Goal: Transaction & Acquisition: Book appointment/travel/reservation

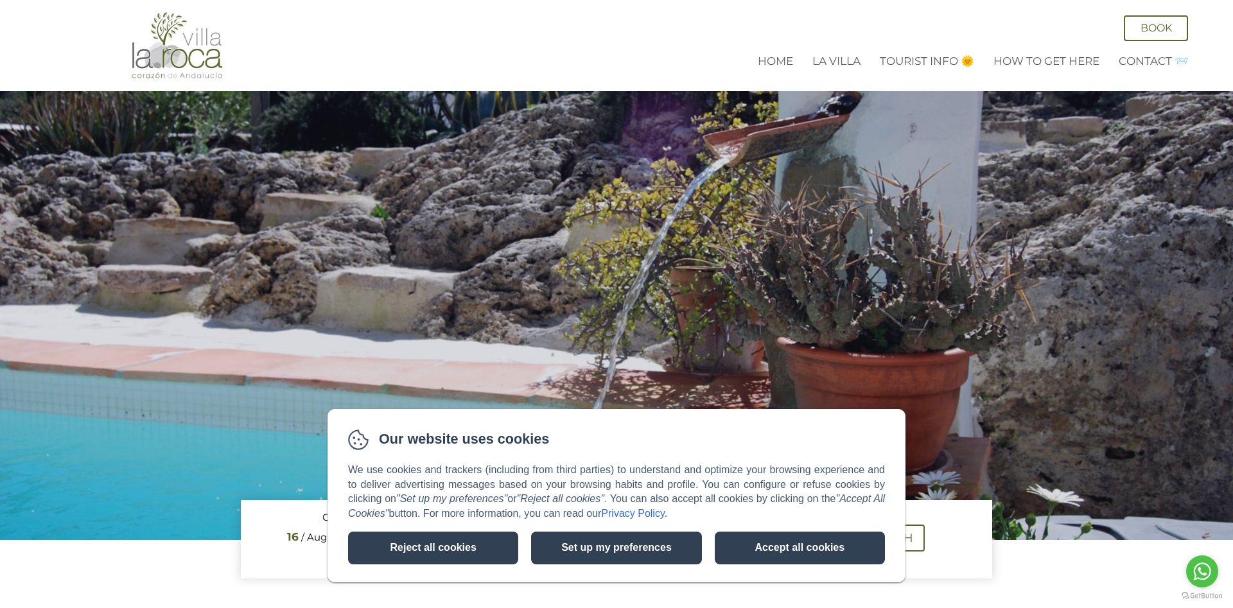
scroll to position [393, 0]
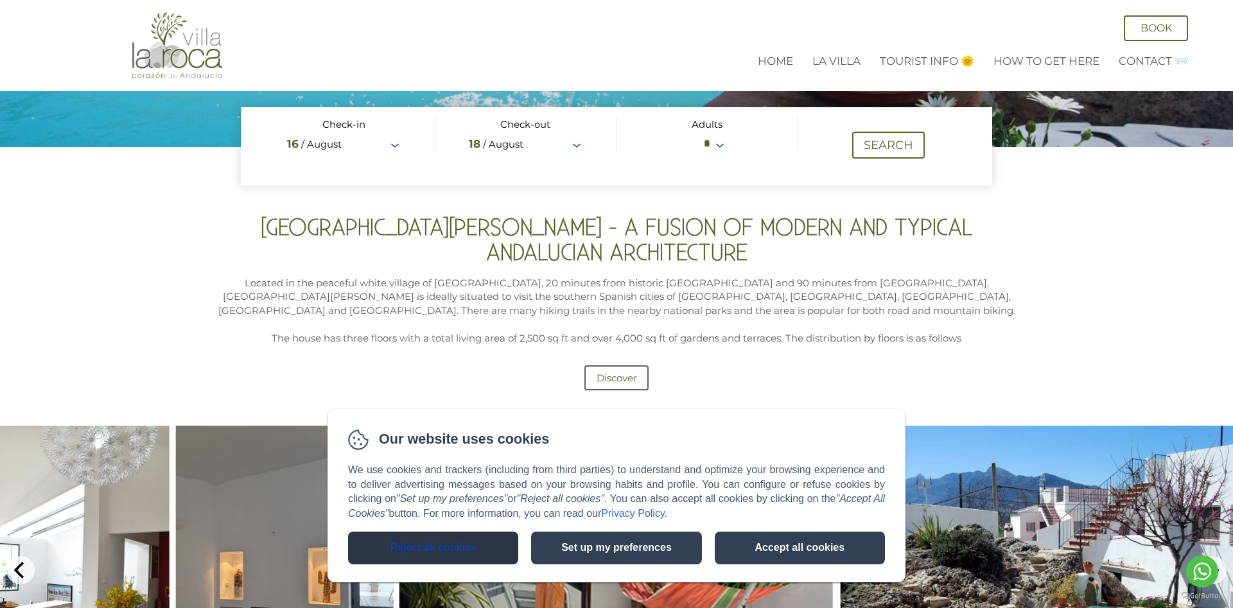
click at [407, 541] on button "Reject all cookies" at bounding box center [433, 548] width 170 height 33
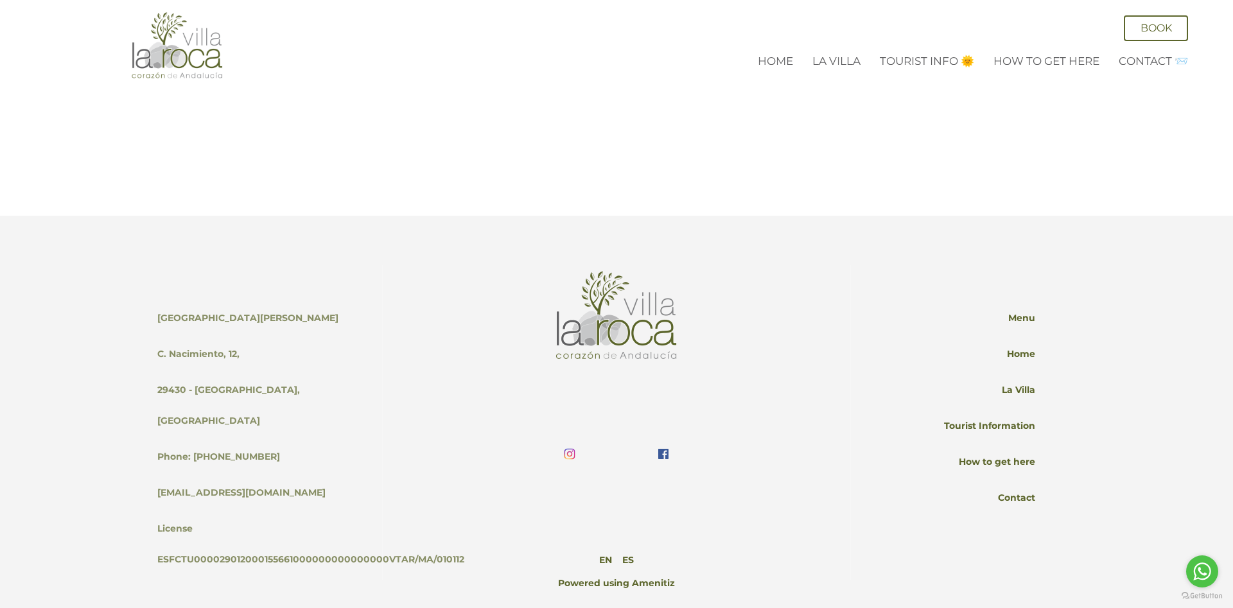
scroll to position [3454, 0]
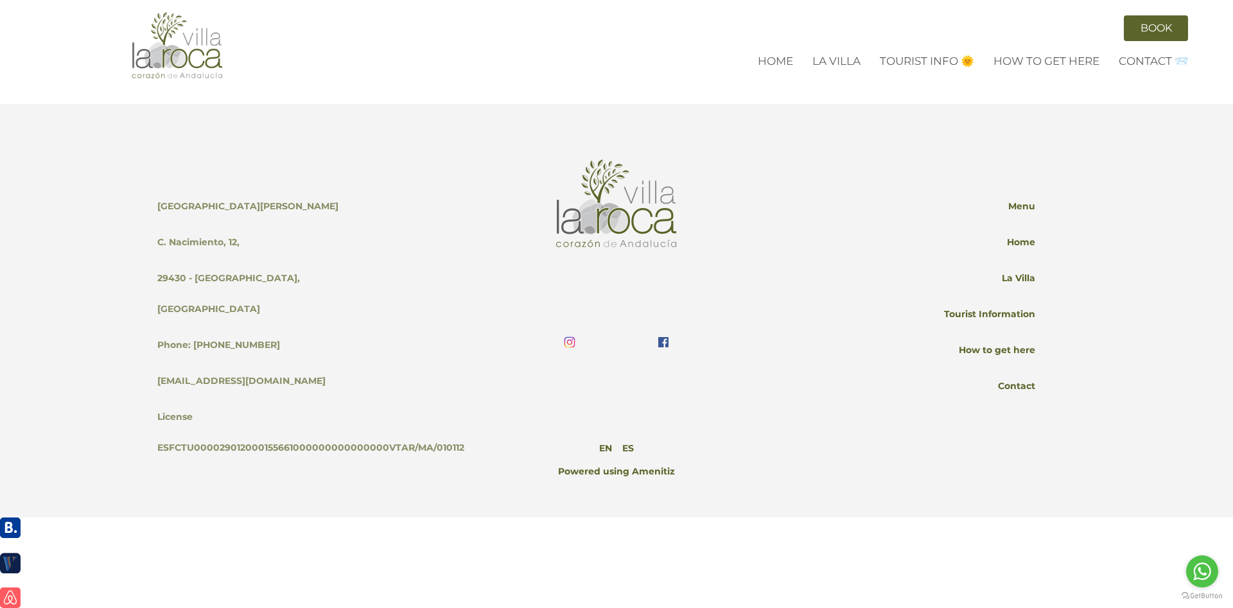
click at [1171, 31] on link "Book" at bounding box center [1156, 28] width 64 height 26
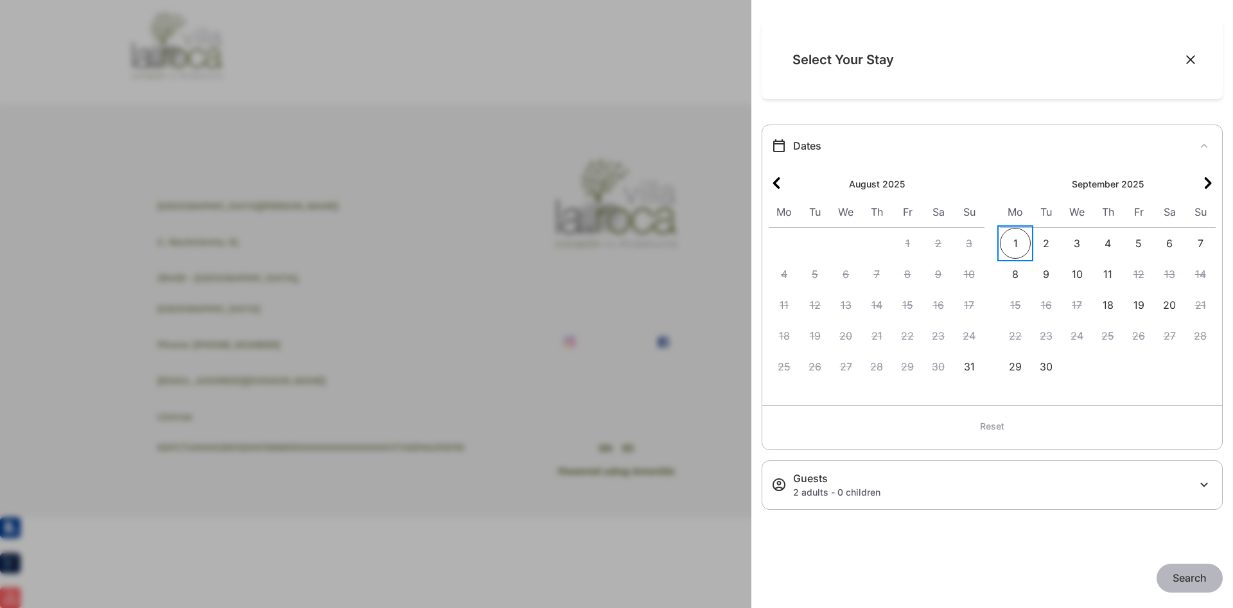
click at [1021, 240] on span "1" at bounding box center [1015, 243] width 31 height 31
click at [1014, 277] on span "8" at bounding box center [1015, 274] width 31 height 31
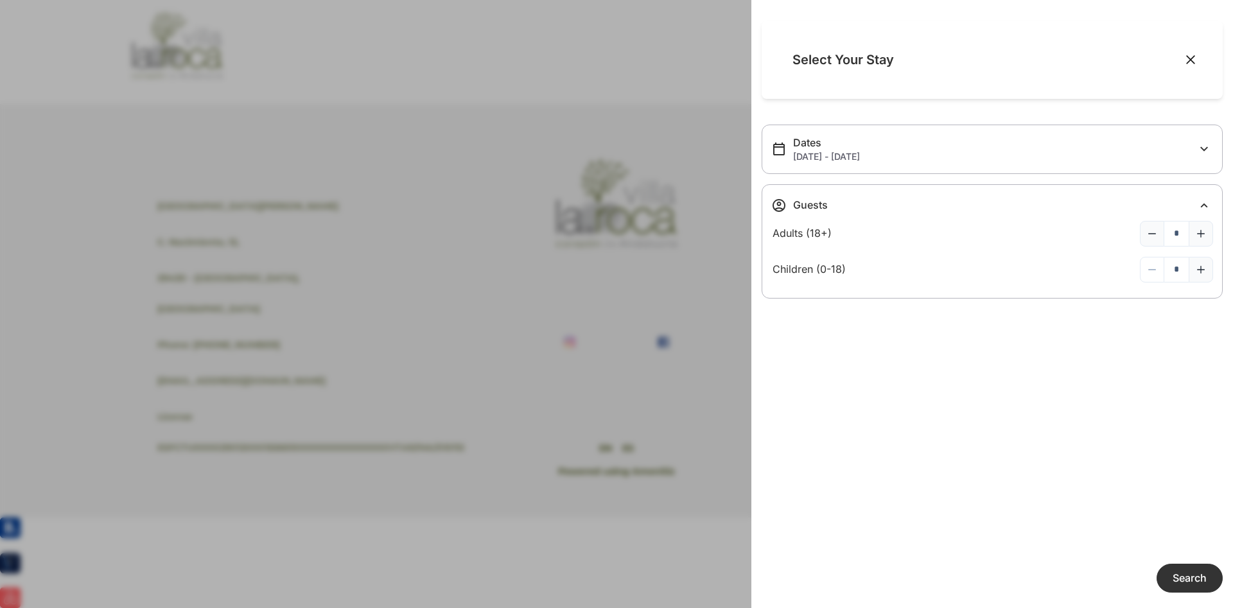
click at [1186, 583] on span "Search" at bounding box center [1190, 578] width 34 height 13
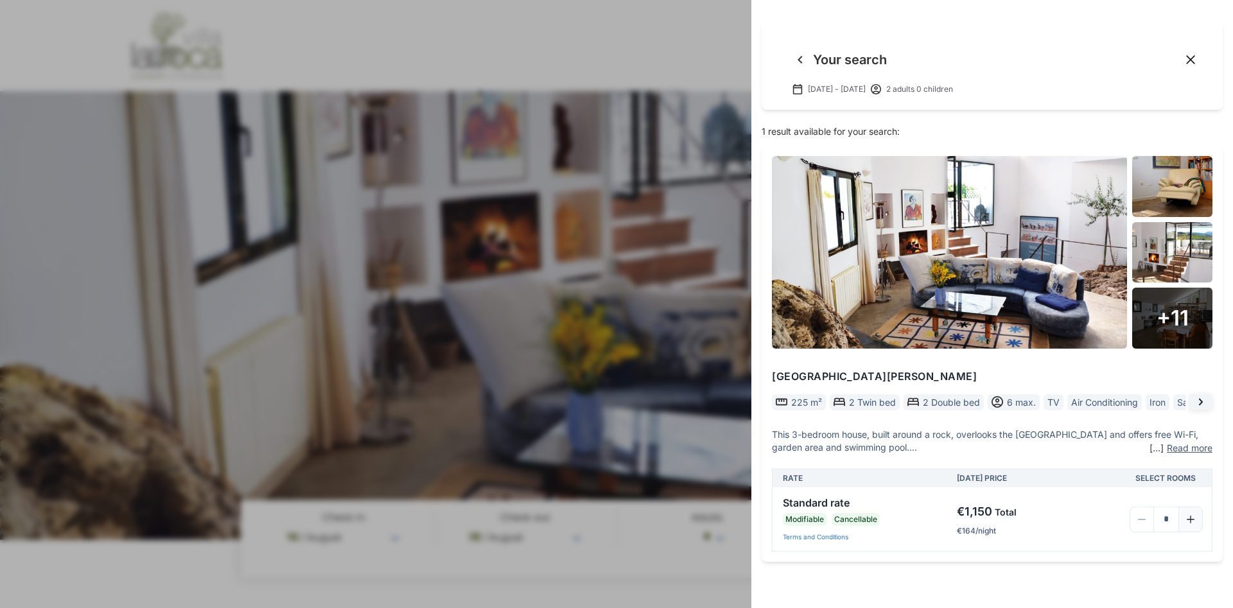
click at [798, 55] on icon "Back to previous page" at bounding box center [800, 59] width 15 height 15
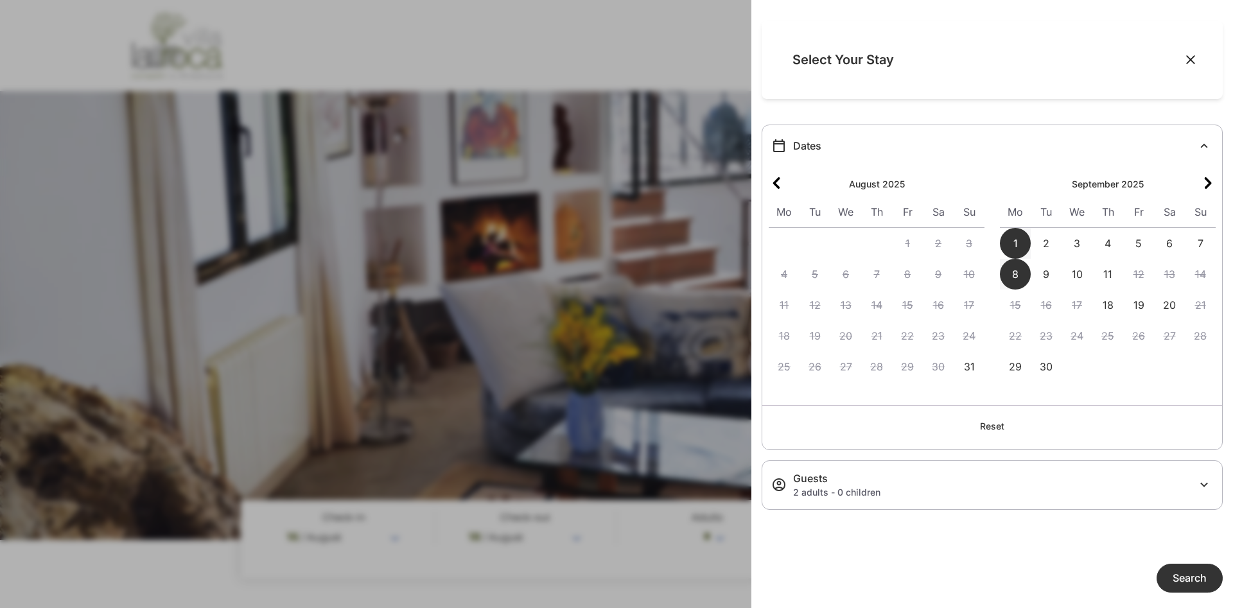
click at [1210, 185] on icon "Next month" at bounding box center [1208, 183] width 7 height 12
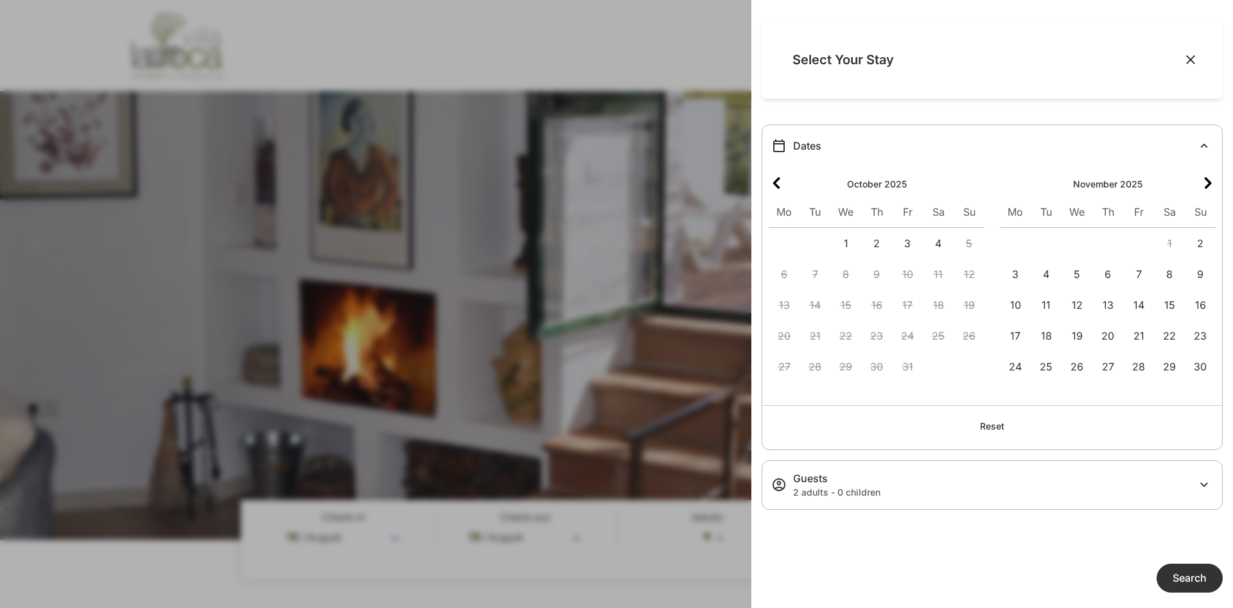
click at [1207, 180] on icon "Next month" at bounding box center [1208, 183] width 7 height 12
click at [1014, 301] on span "12" at bounding box center [1015, 305] width 31 height 31
click at [1019, 335] on span "19" at bounding box center [1015, 336] width 31 height 31
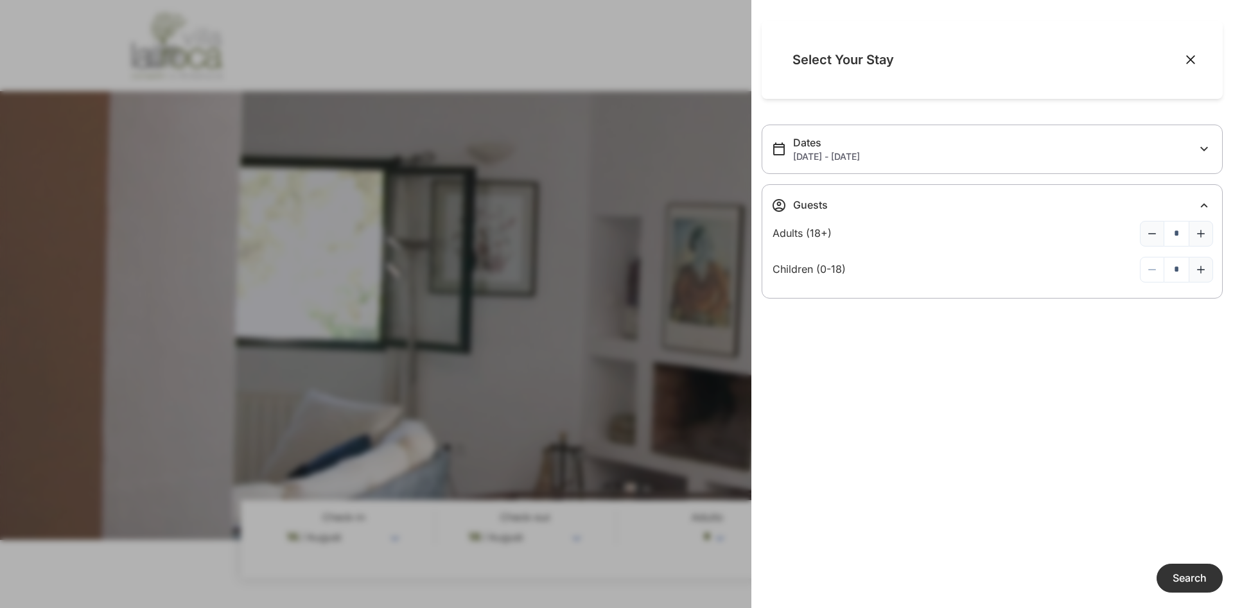
click at [1186, 578] on span "Search" at bounding box center [1190, 578] width 34 height 13
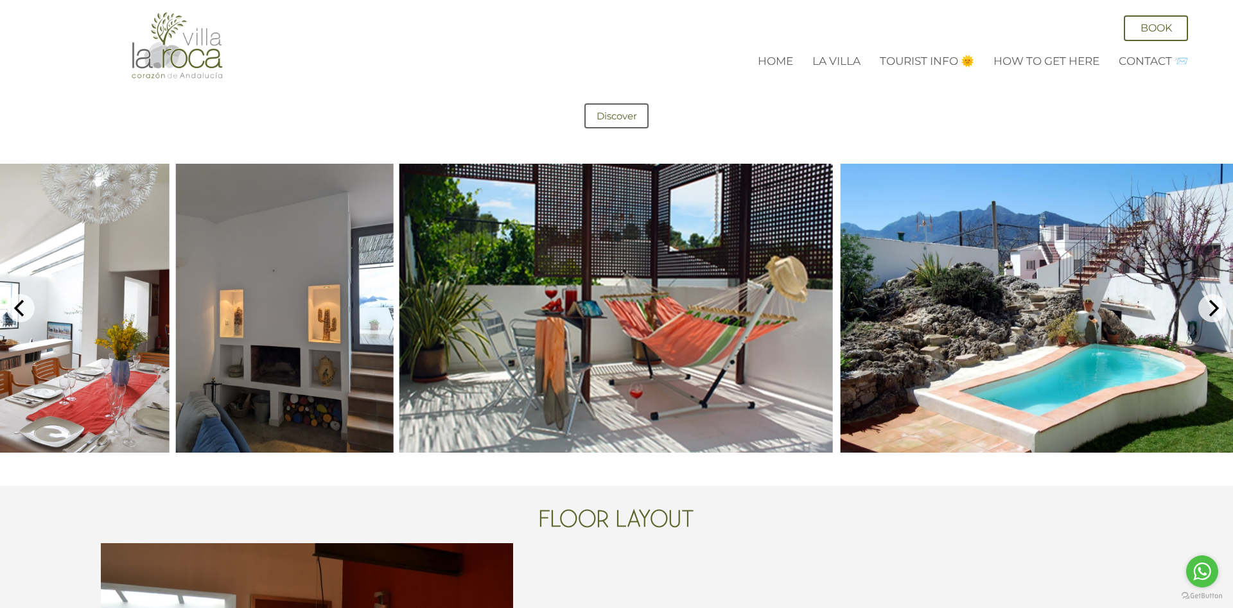
scroll to position [721, 0]
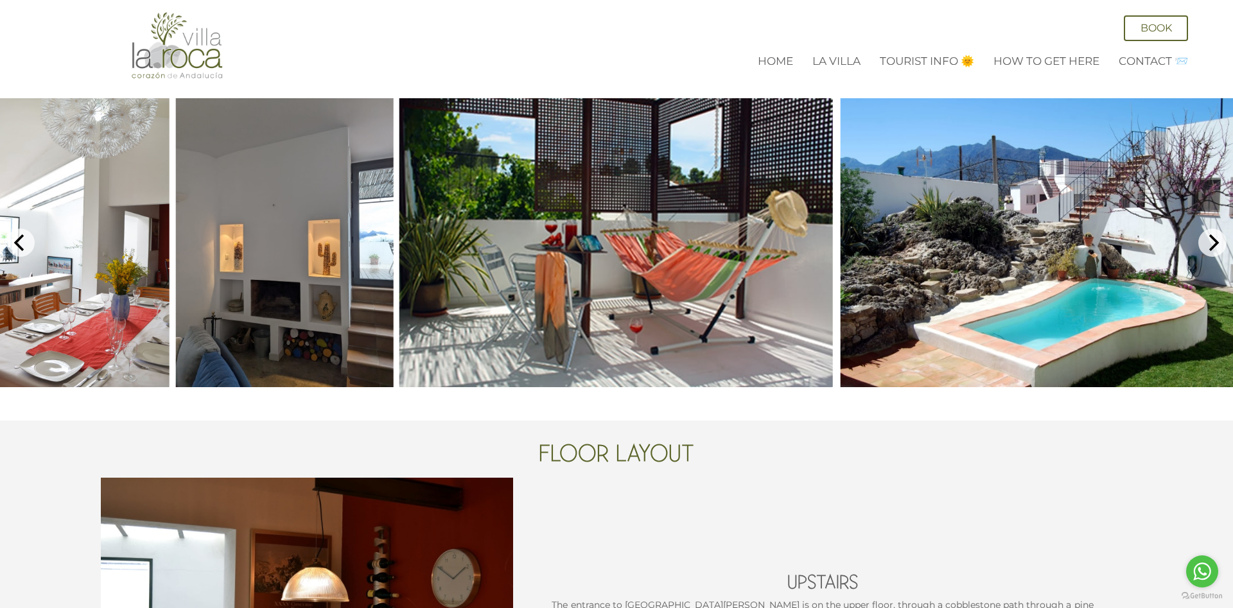
click at [57, 270] on img at bounding box center [69, 242] width 201 height 289
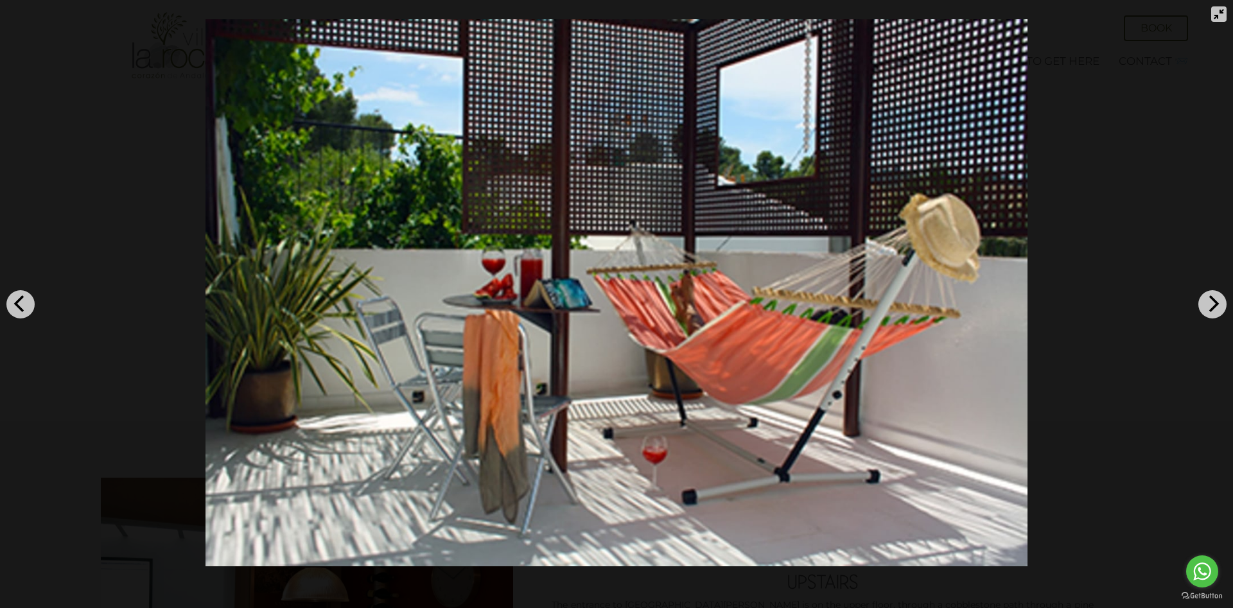
click at [1045, 227] on div at bounding box center [616, 293] width 1233 height 586
click at [1210, 20] on div at bounding box center [616, 293] width 1233 height 586
click at [1221, 13] on icon "Exit full-screen" at bounding box center [1219, 14] width 10 height 10
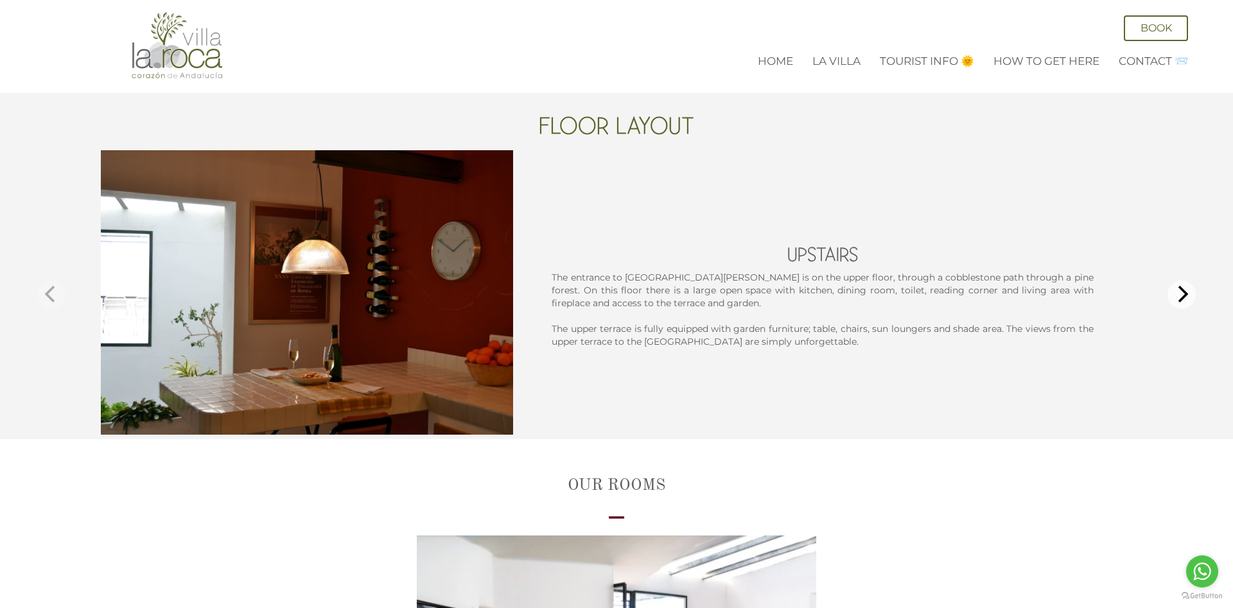
scroll to position [1114, 0]
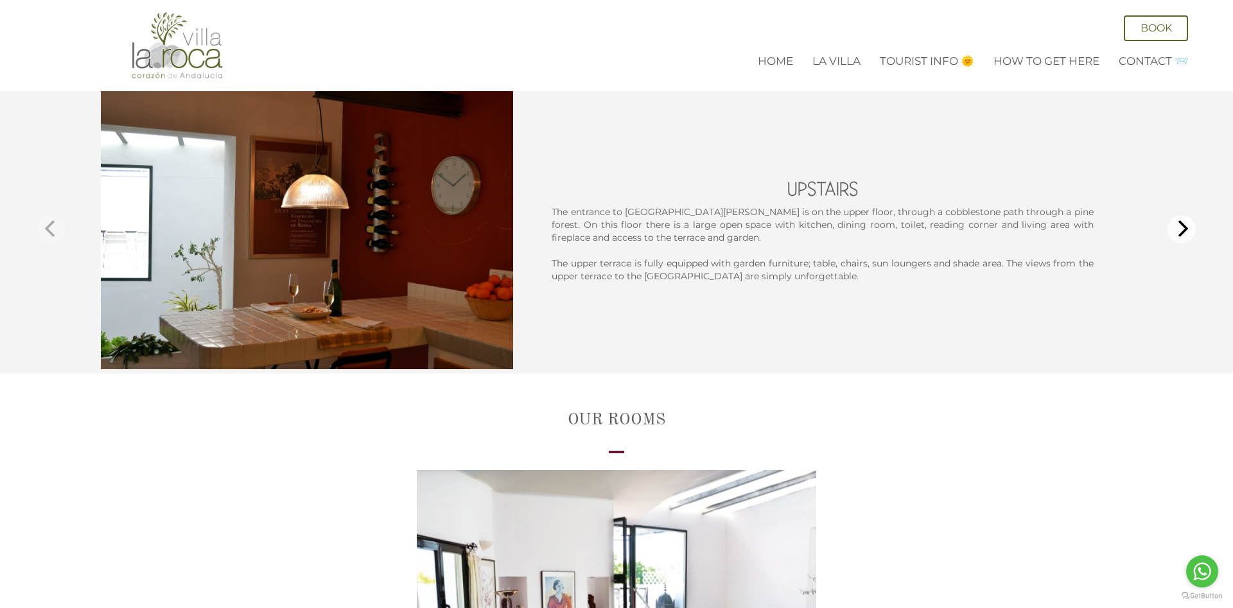
click at [162, 428] on h2 "Our rooms" at bounding box center [616, 426] width 1213 height 28
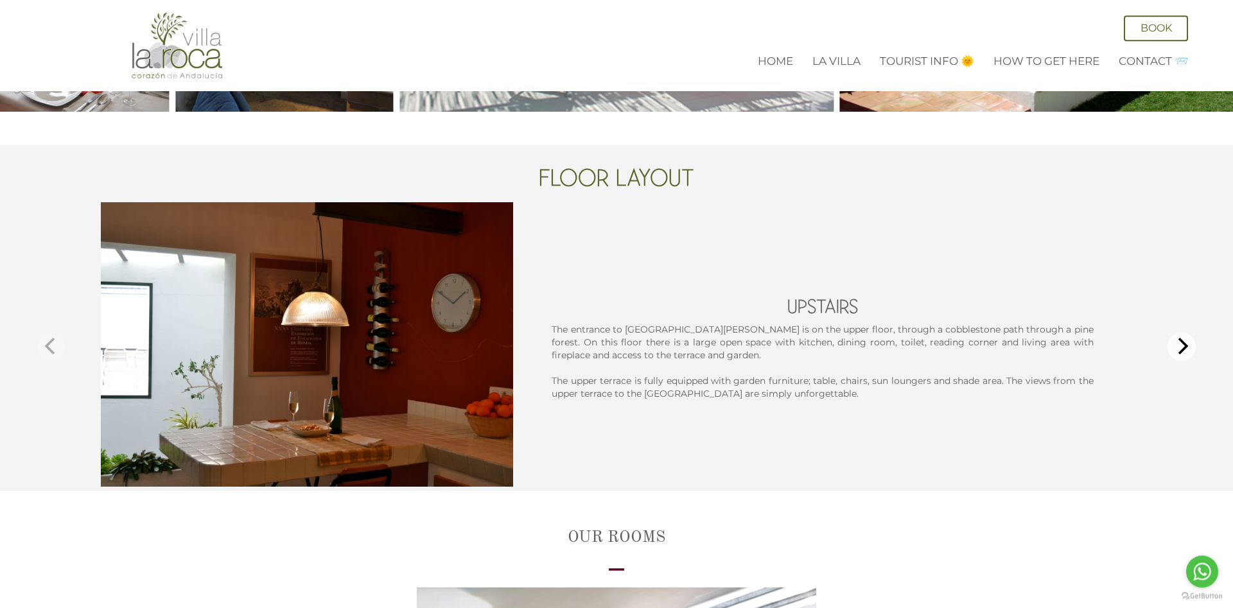
scroll to position [1048, 0]
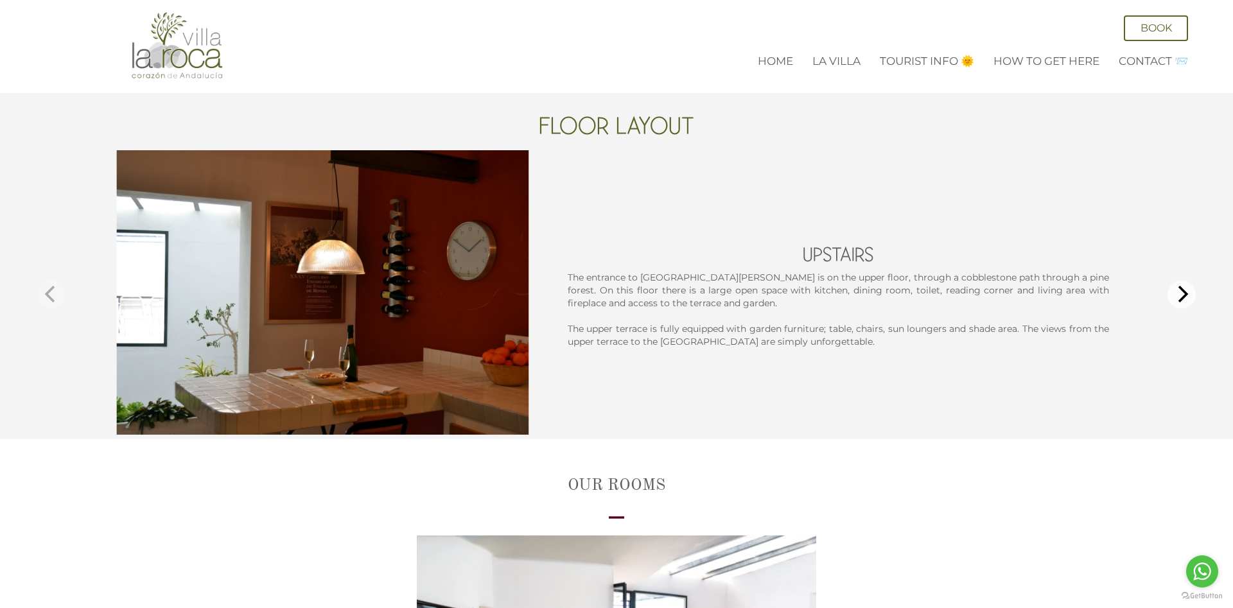
click at [683, 306] on p "The entrance to [GEOGRAPHIC_DATA][PERSON_NAME] is on the upper floor, through a…" at bounding box center [838, 290] width 541 height 39
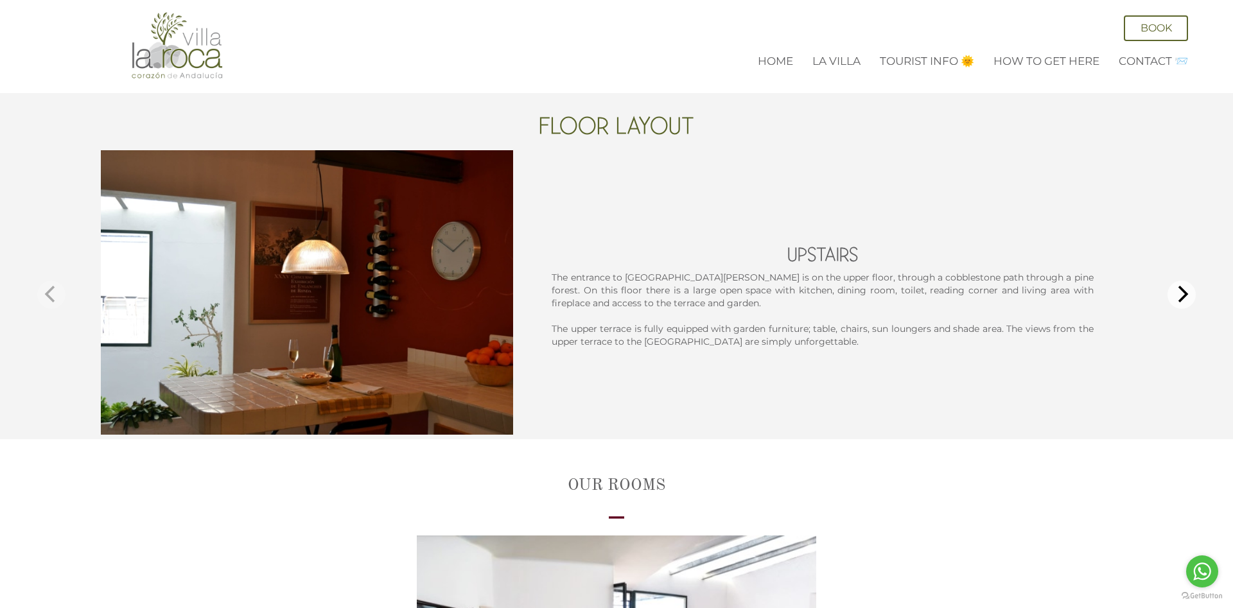
click at [324, 499] on h2 "Our rooms" at bounding box center [616, 491] width 1213 height 28
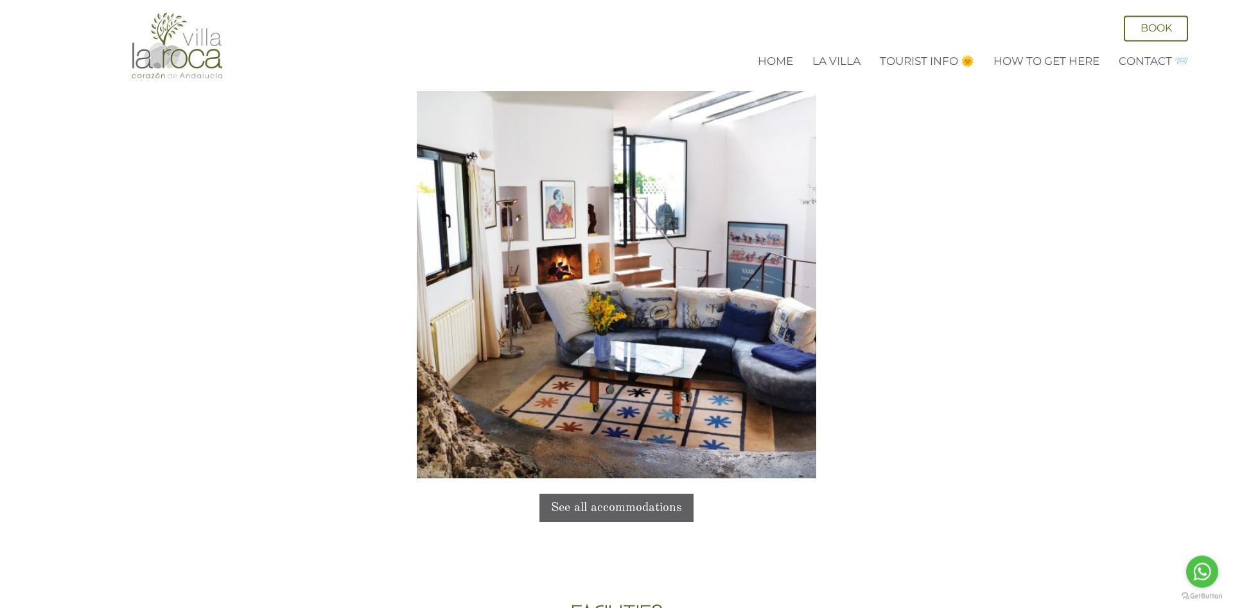
scroll to position [1376, 0]
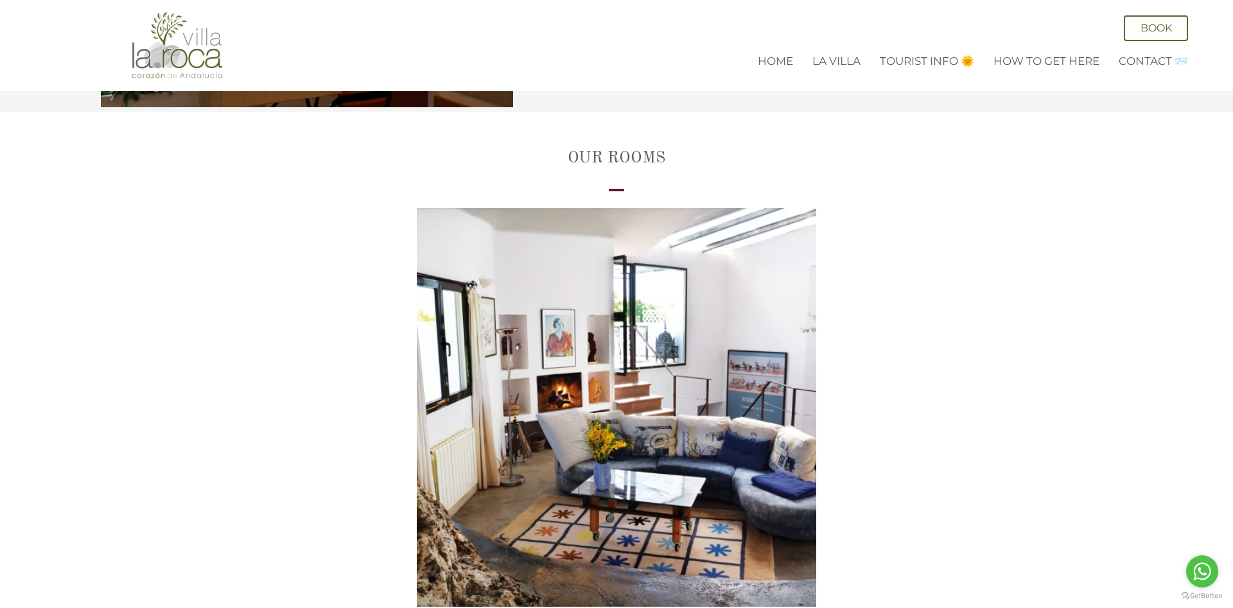
click at [830, 68] on li "La Villa" at bounding box center [837, 61] width 48 height 17
click at [835, 65] on link "La Villa" at bounding box center [837, 61] width 48 height 13
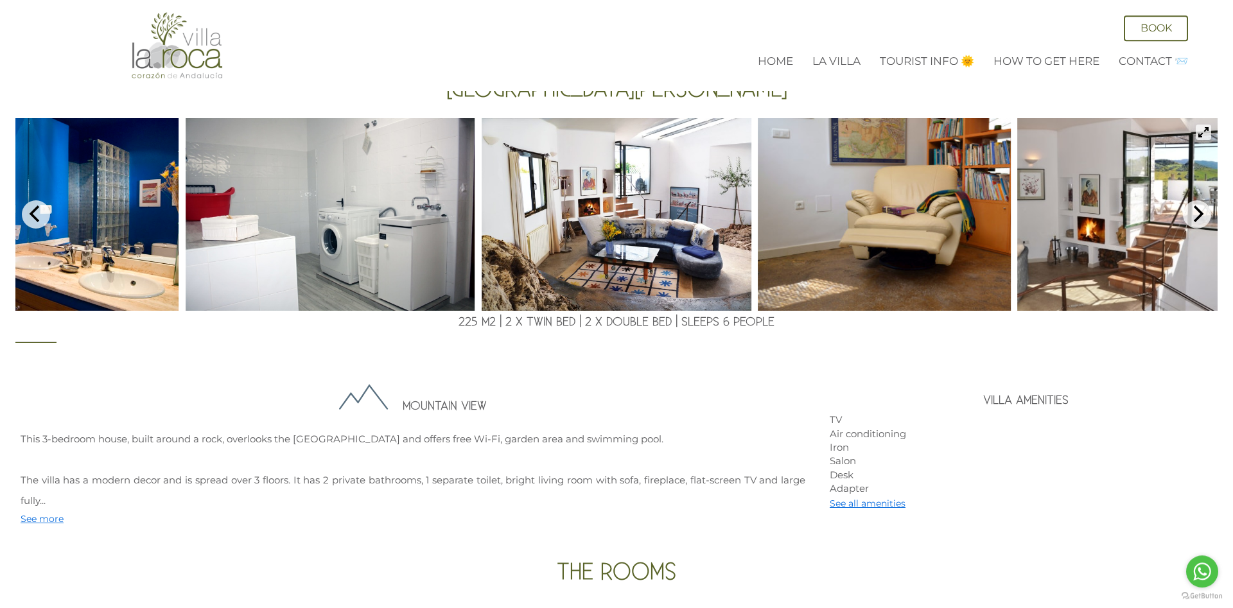
scroll to position [262, 0]
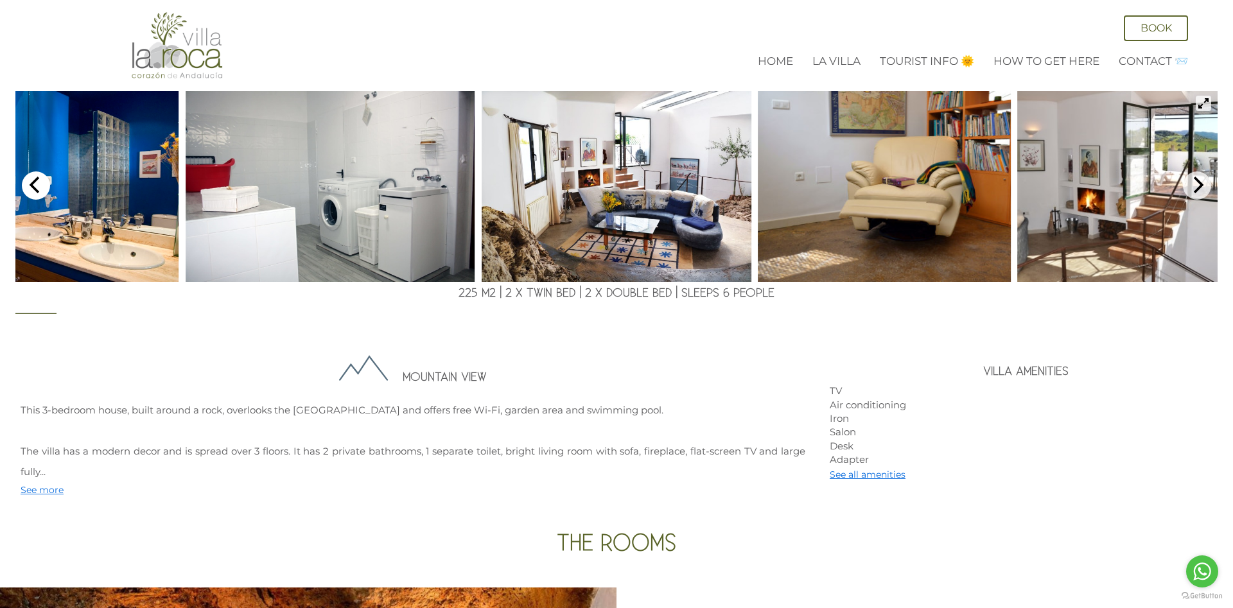
click at [33, 186] on icon "Previous" at bounding box center [36, 185] width 17 height 17
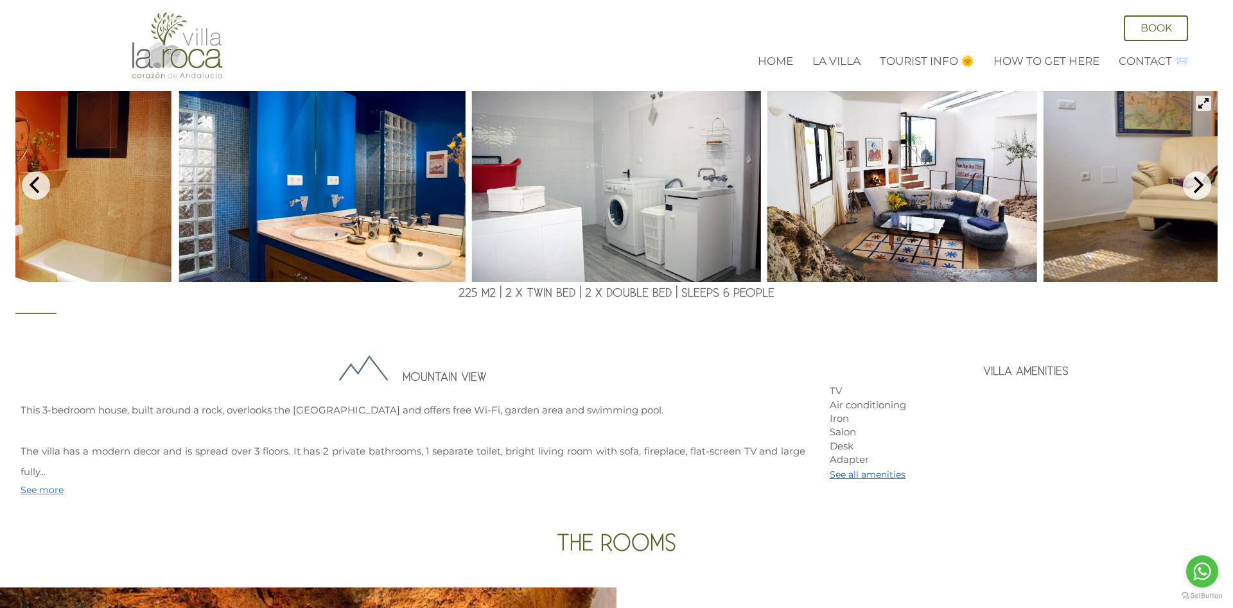
click at [253, 206] on img at bounding box center [322, 185] width 287 height 193
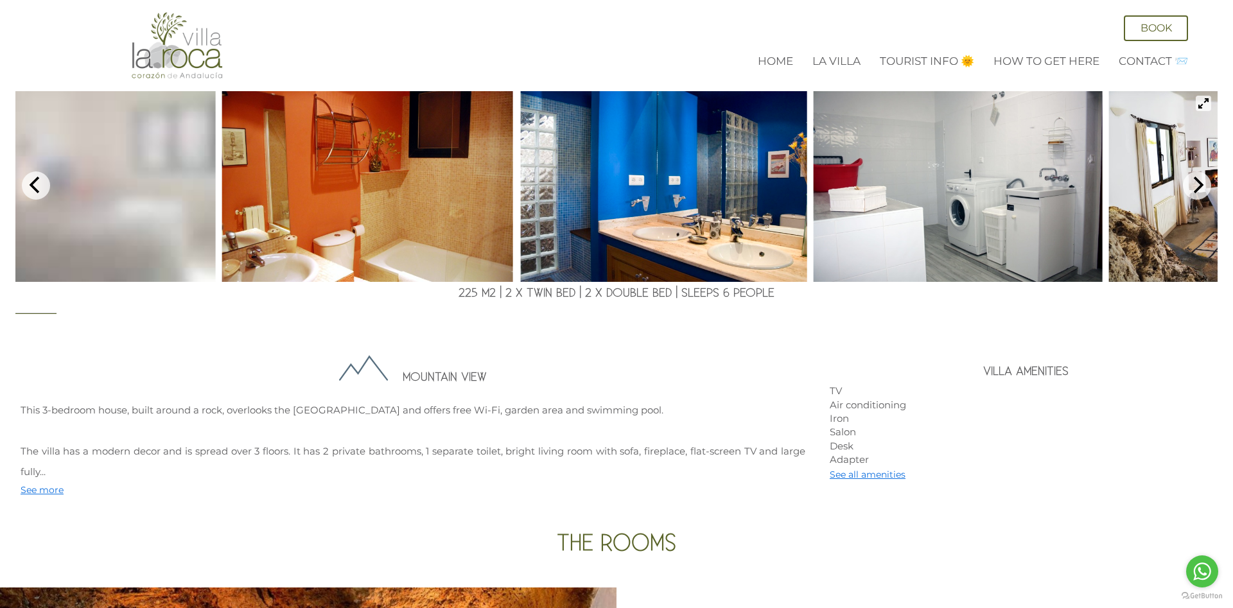
click at [612, 183] on img at bounding box center [663, 185] width 287 height 193
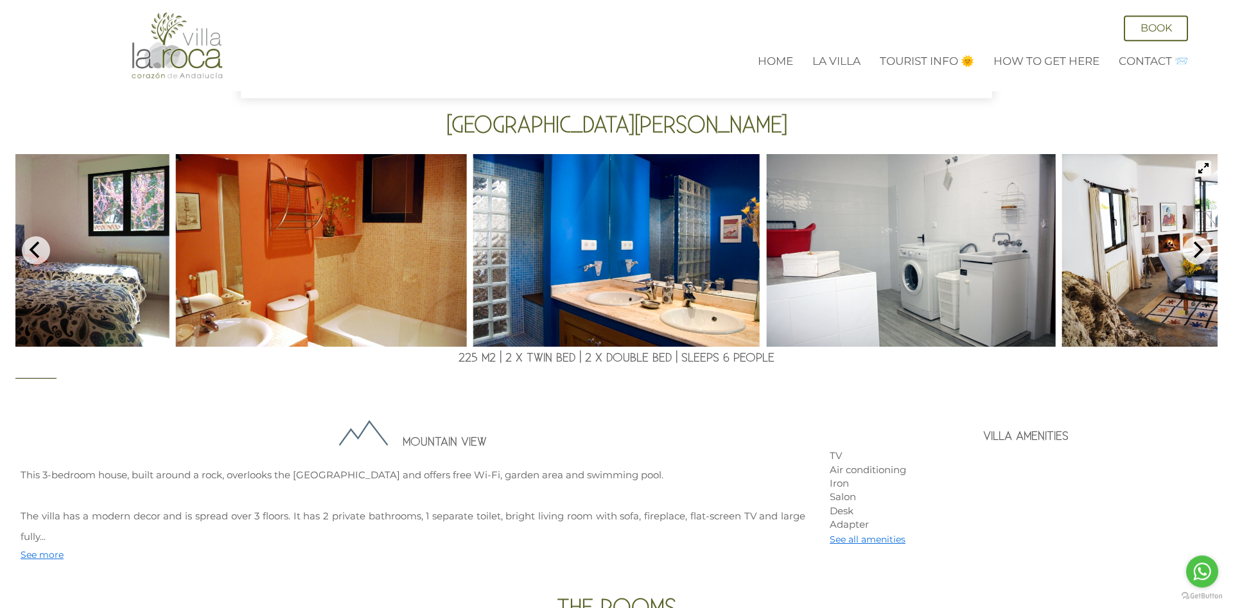
scroll to position [197, 0]
click at [874, 268] on img at bounding box center [910, 251] width 289 height 193
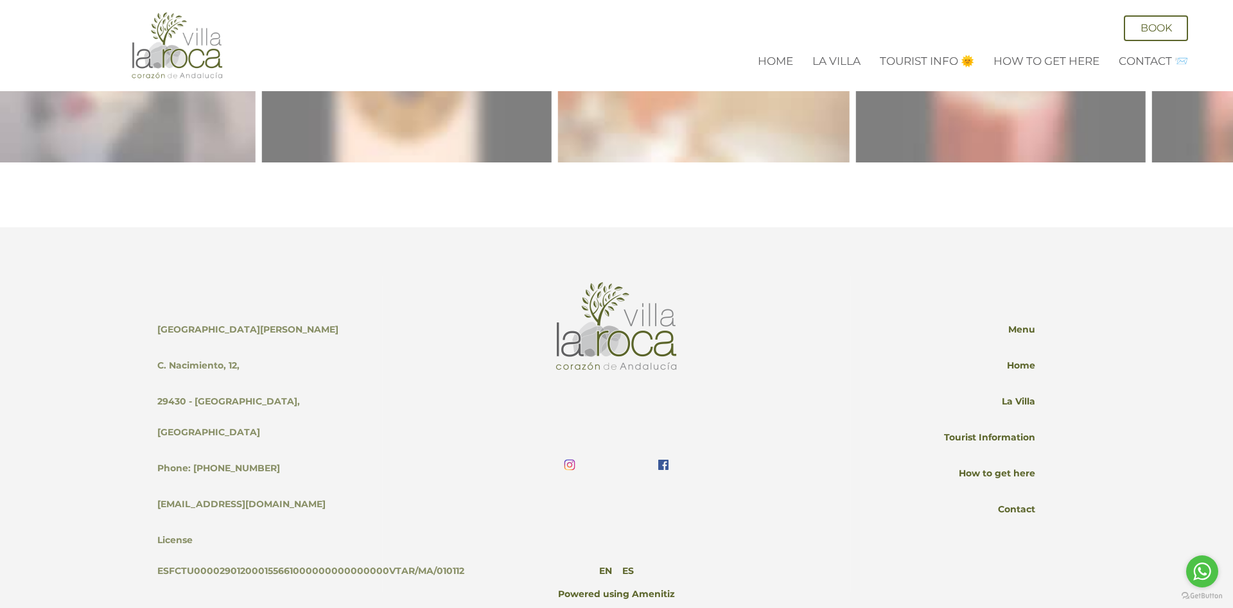
scroll to position [1835, 0]
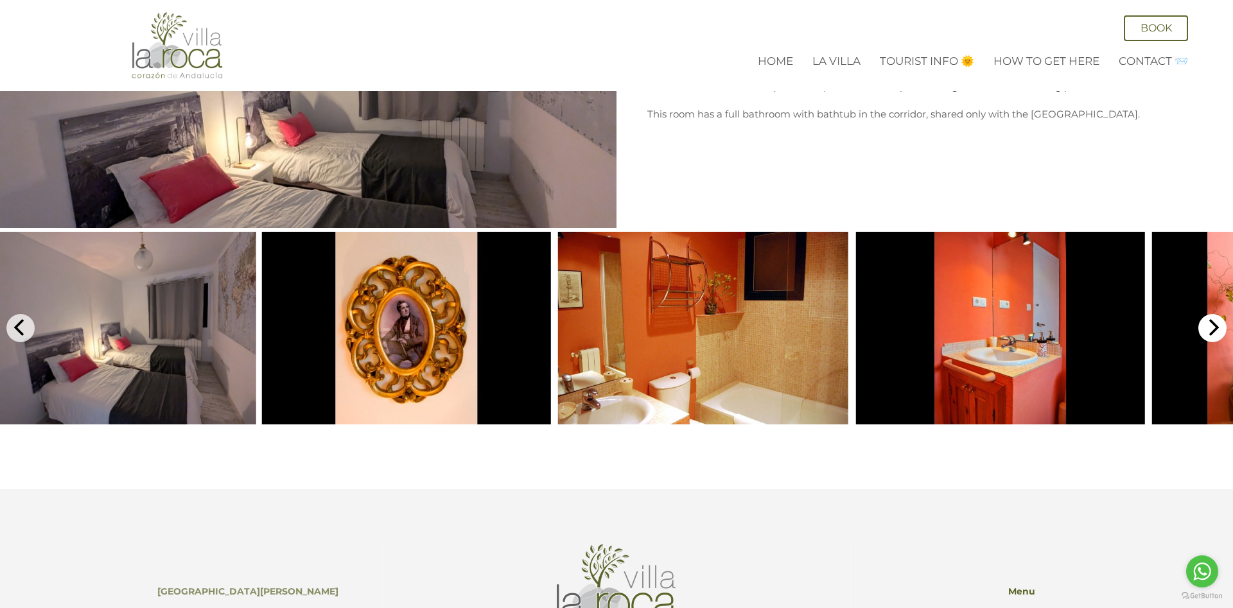
click at [1210, 324] on icon "Next" at bounding box center [1212, 327] width 17 height 17
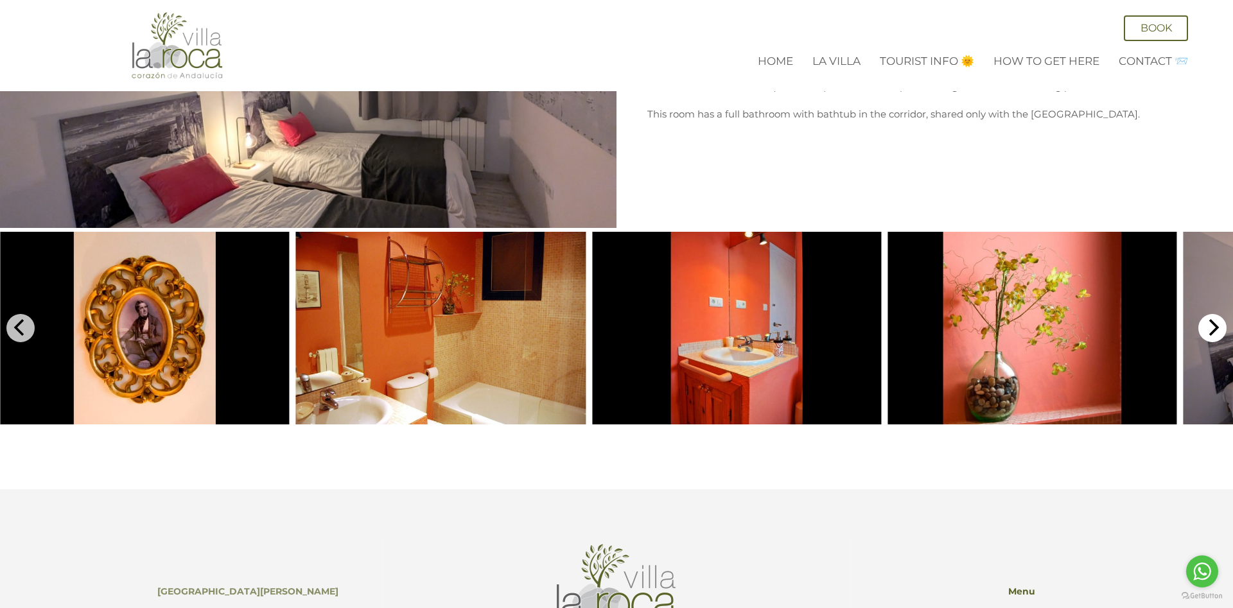
click at [1210, 324] on icon "Next" at bounding box center [1212, 327] width 17 height 17
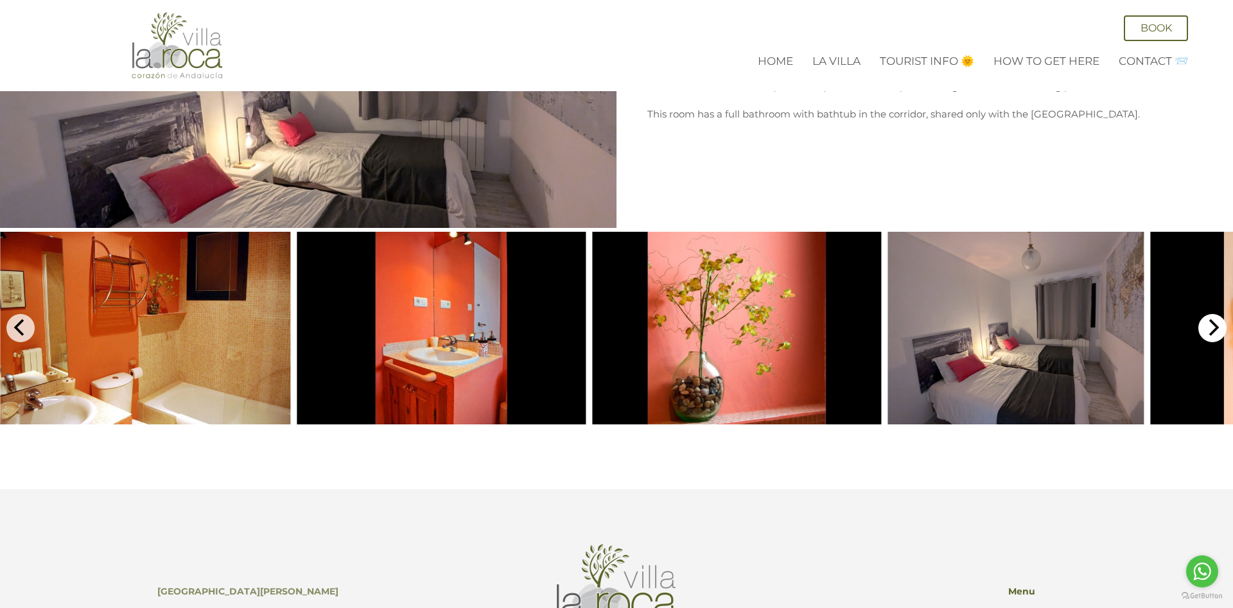
click at [1207, 323] on icon "Next" at bounding box center [1212, 327] width 17 height 17
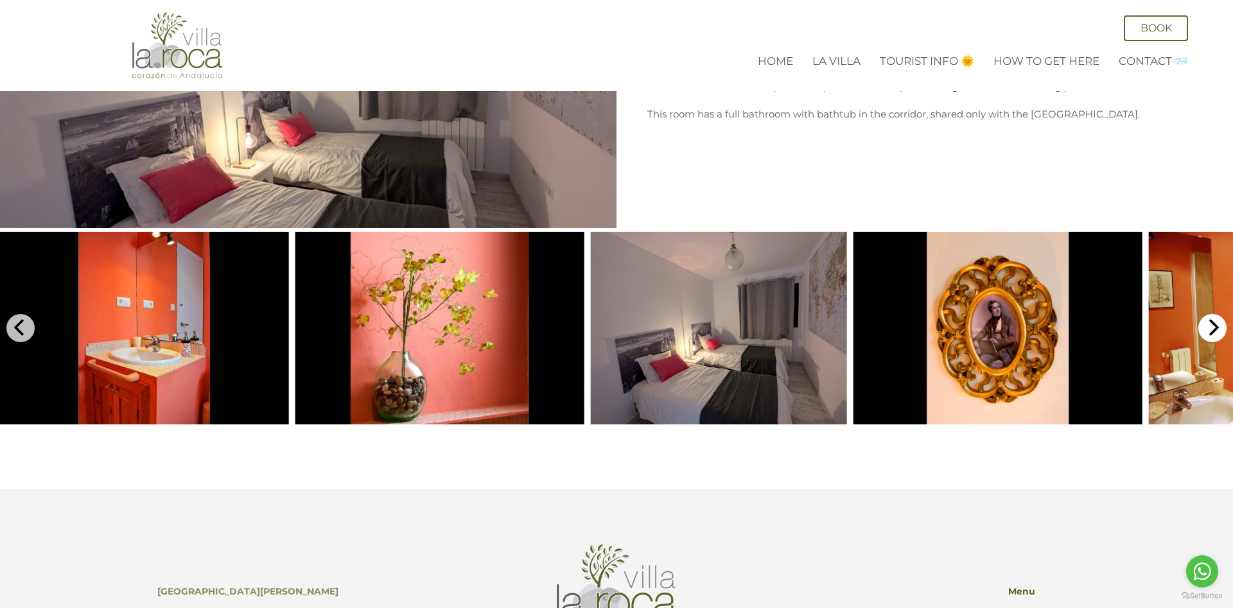
click at [1207, 323] on icon "Next" at bounding box center [1212, 327] width 17 height 17
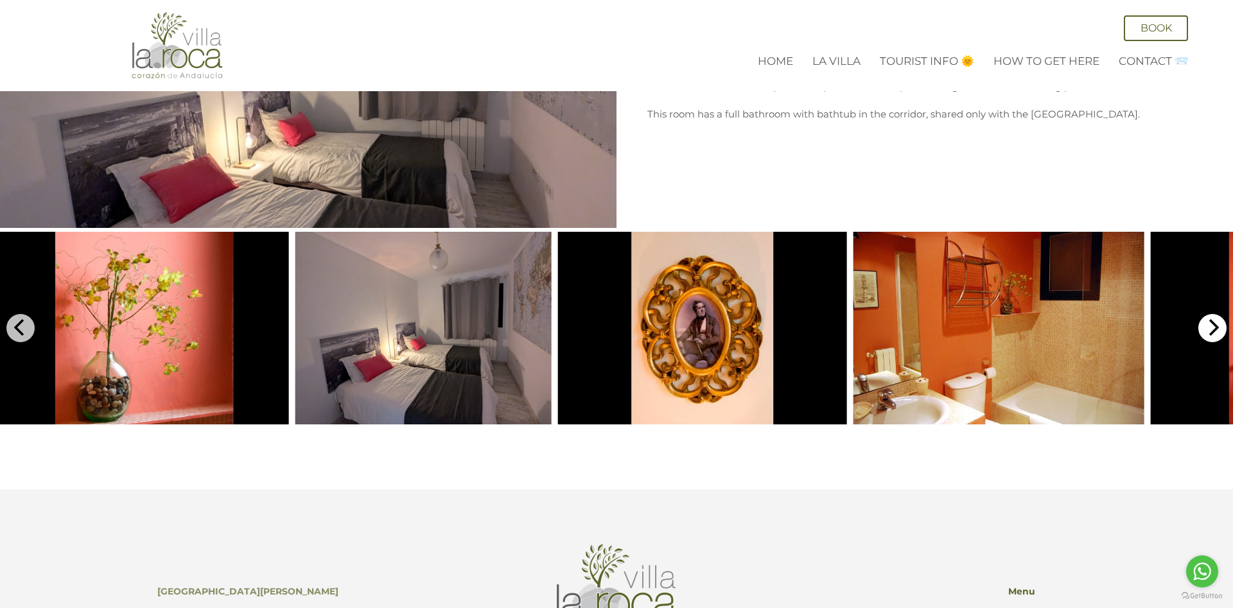
click at [1207, 323] on icon "Next" at bounding box center [1212, 327] width 17 height 17
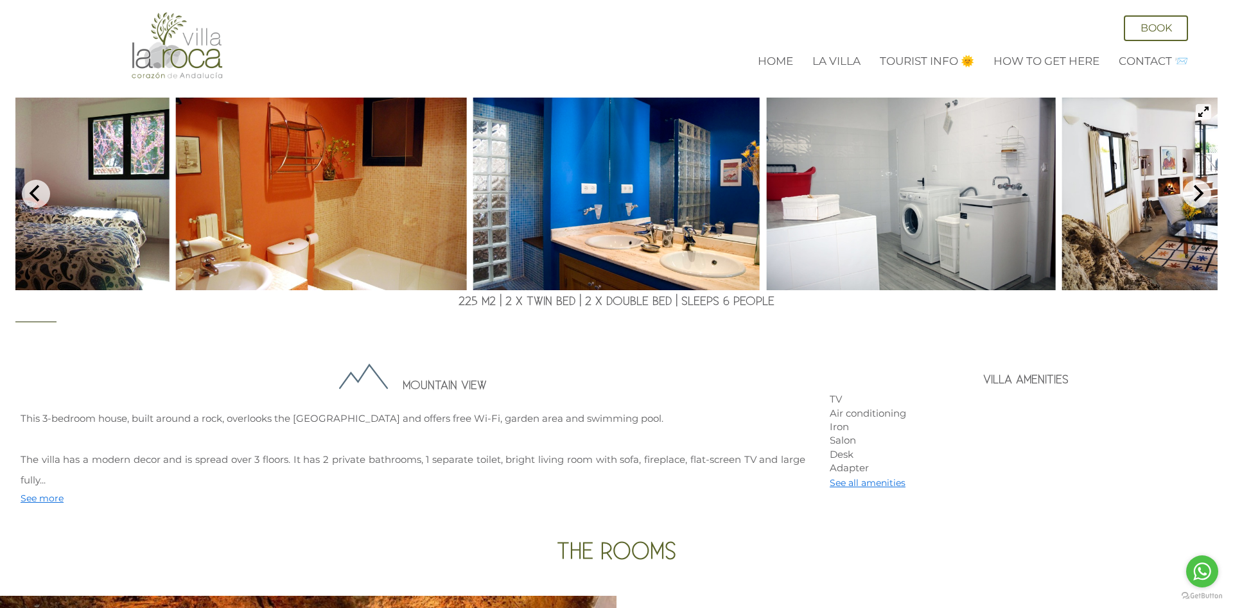
scroll to position [0, 0]
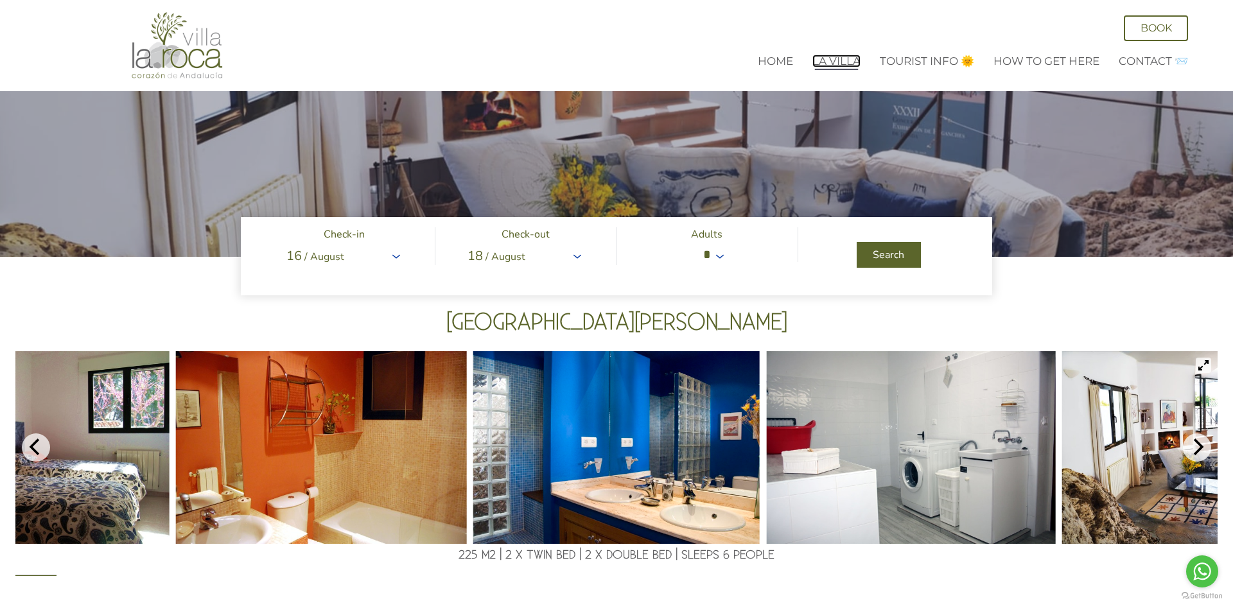
click at [841, 59] on link "La Villa" at bounding box center [837, 61] width 48 height 13
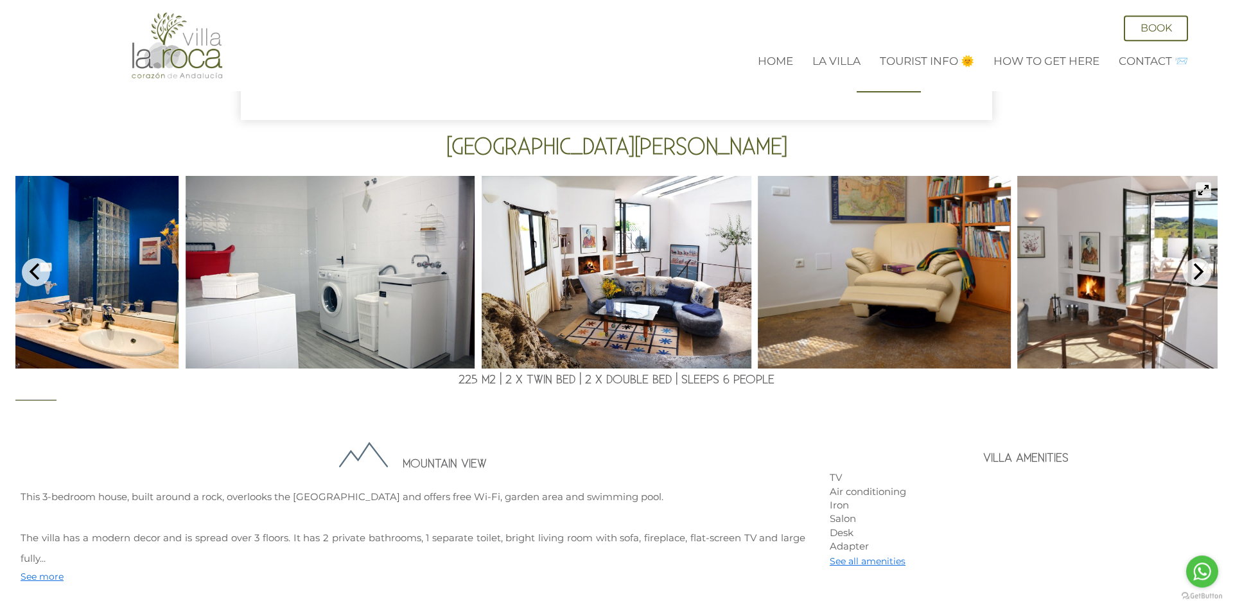
scroll to position [197, 0]
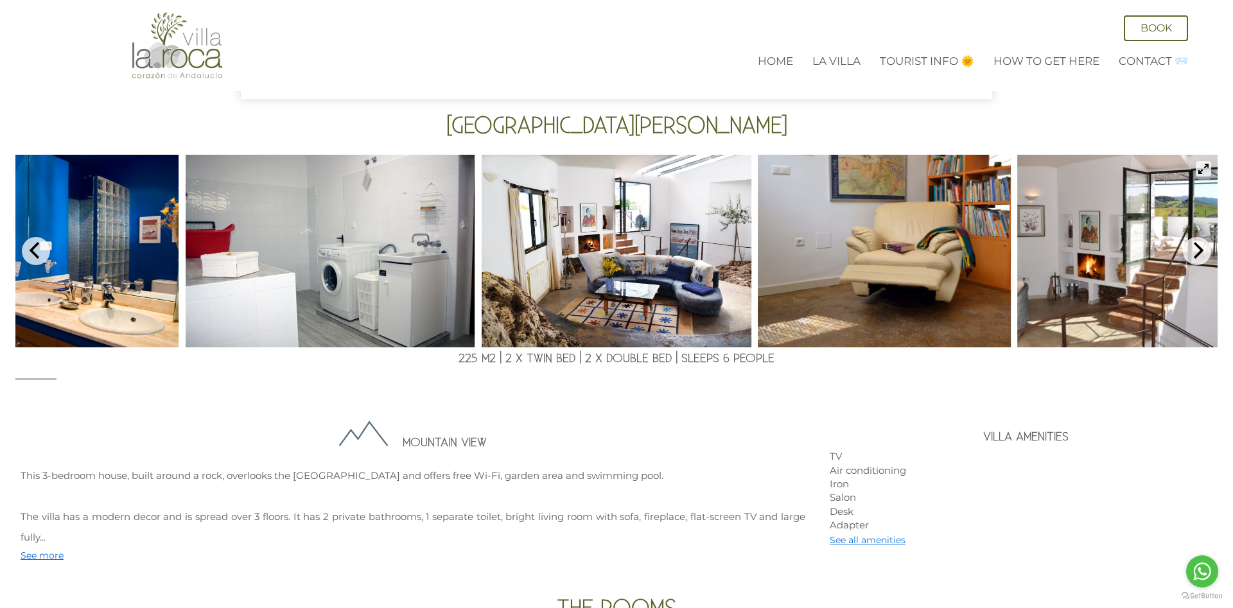
click at [400, 257] on img at bounding box center [330, 251] width 289 height 193
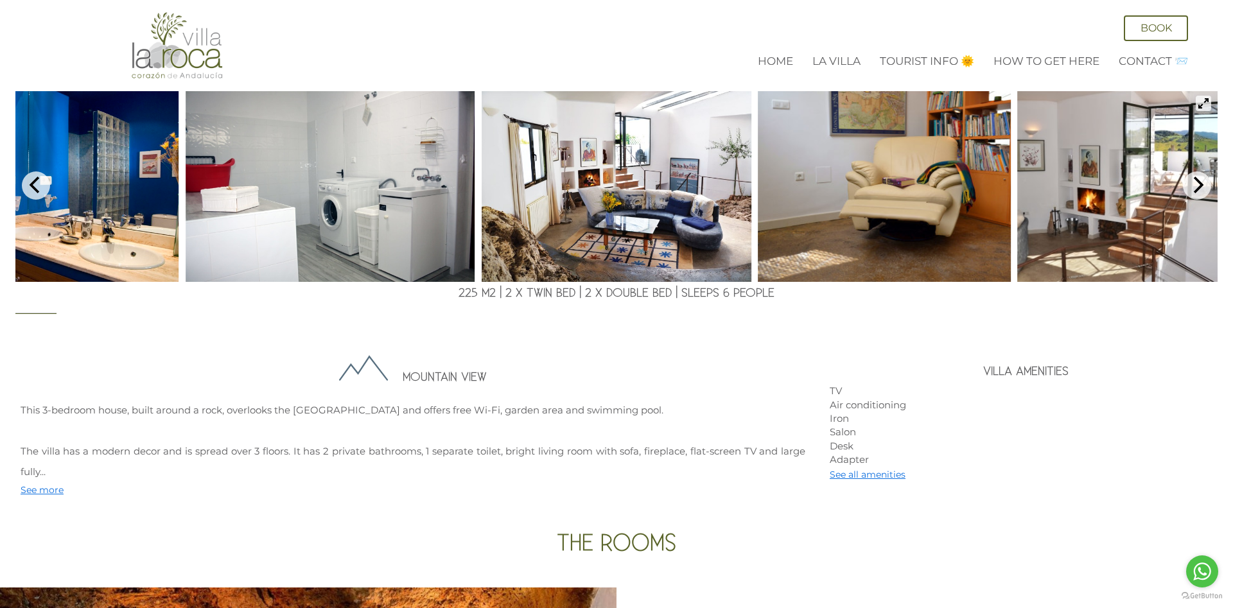
scroll to position [0, 0]
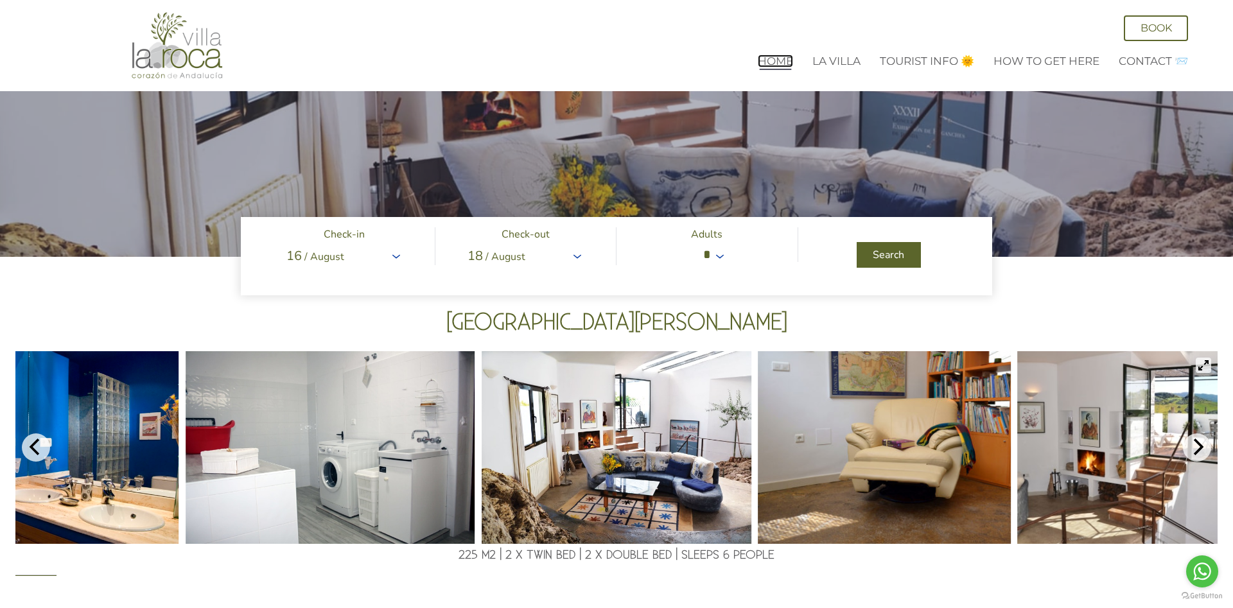
click at [771, 56] on link "Home" at bounding box center [775, 61] width 35 height 13
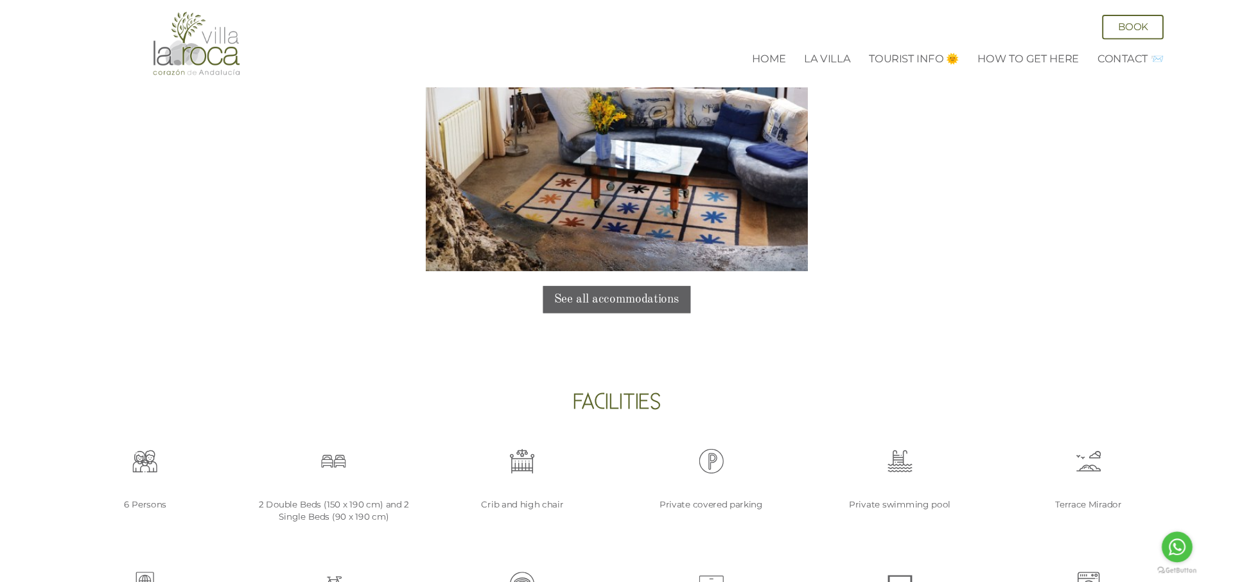
scroll to position [1572, 0]
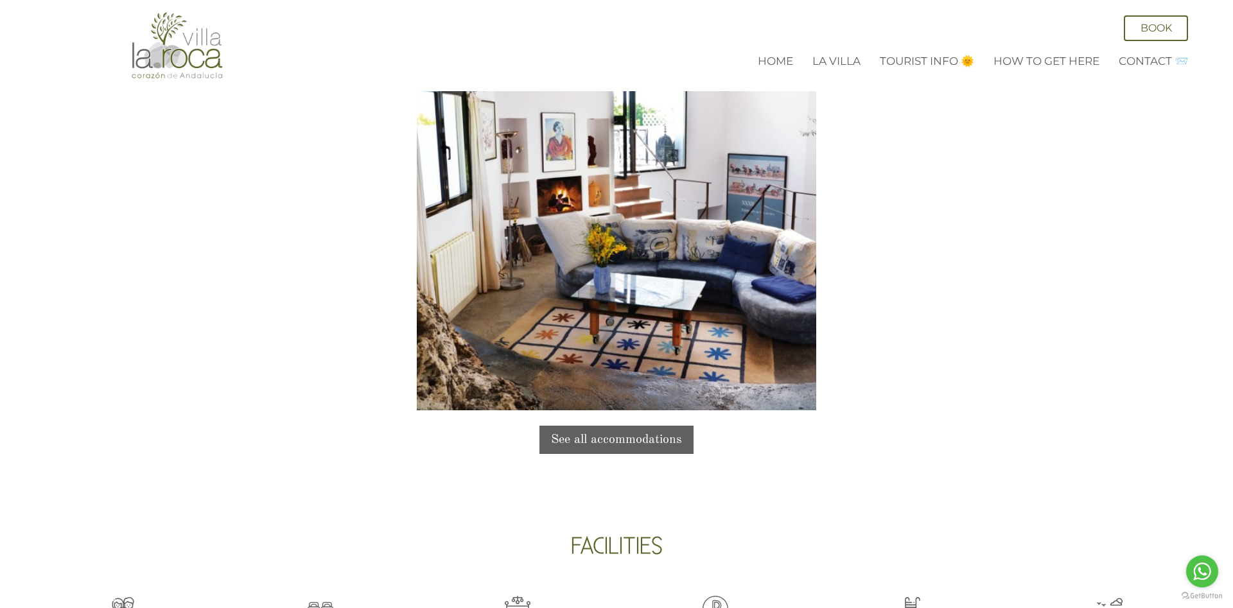
click at [954, 251] on div "[GEOGRAPHIC_DATA][PERSON_NAME] 6 people, [GEOGRAPHIC_DATA]" at bounding box center [616, 208] width 1213 height 404
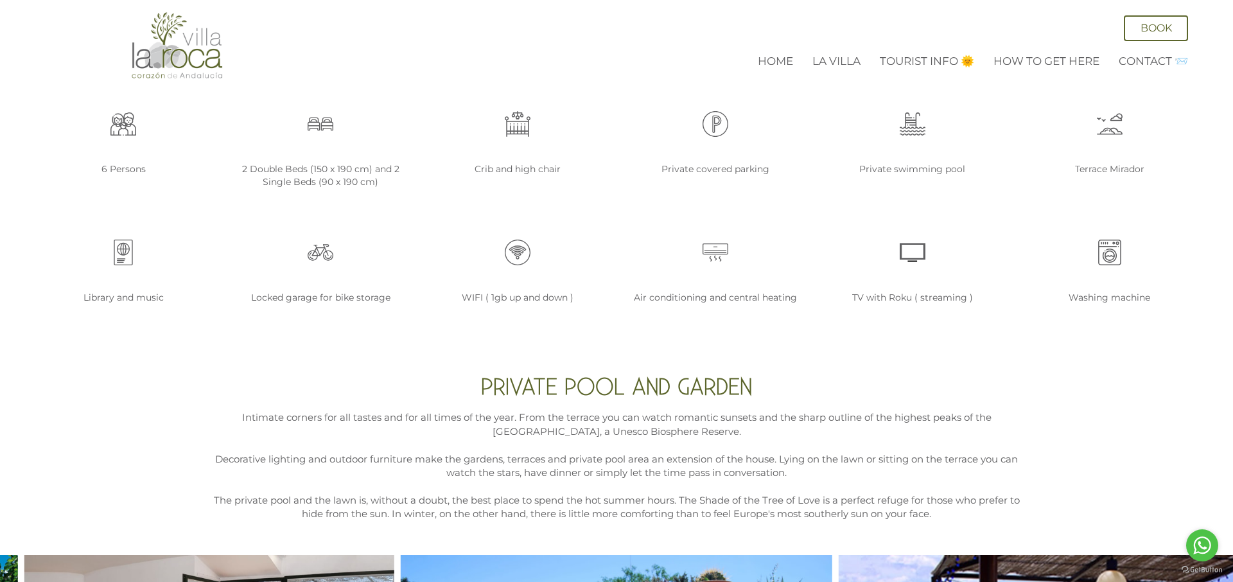
scroll to position [2424, 0]
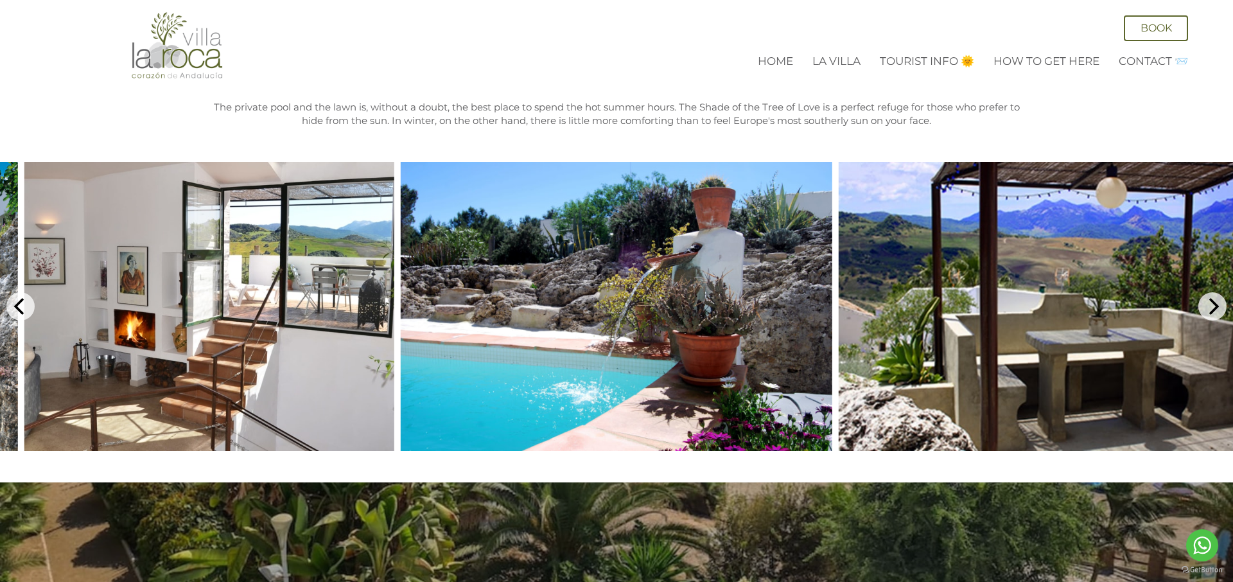
click at [1190, 299] on img at bounding box center [1056, 306] width 434 height 289
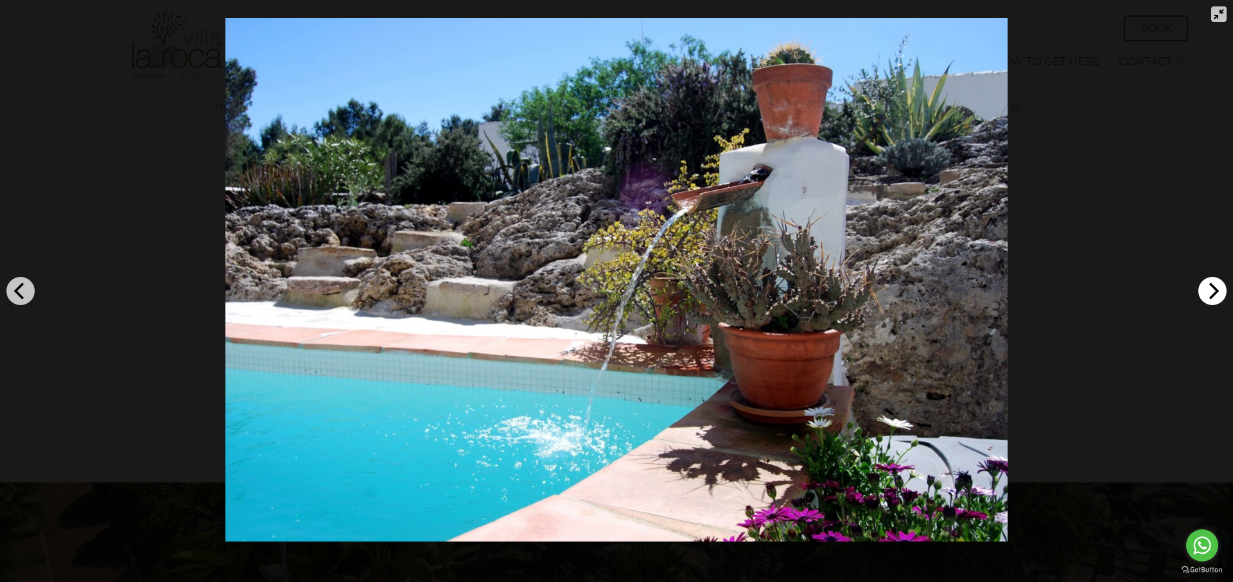
click at [1210, 297] on icon "Next" at bounding box center [1212, 291] width 17 height 17
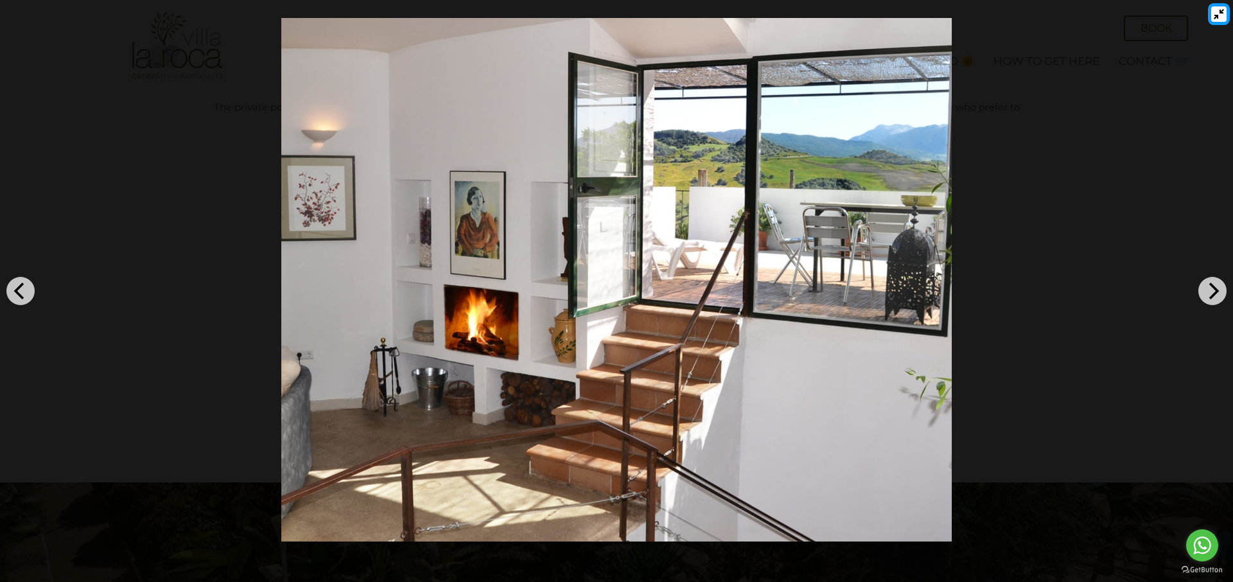
click at [1220, 12] on icon "Exit full-screen" at bounding box center [1219, 14] width 10 height 10
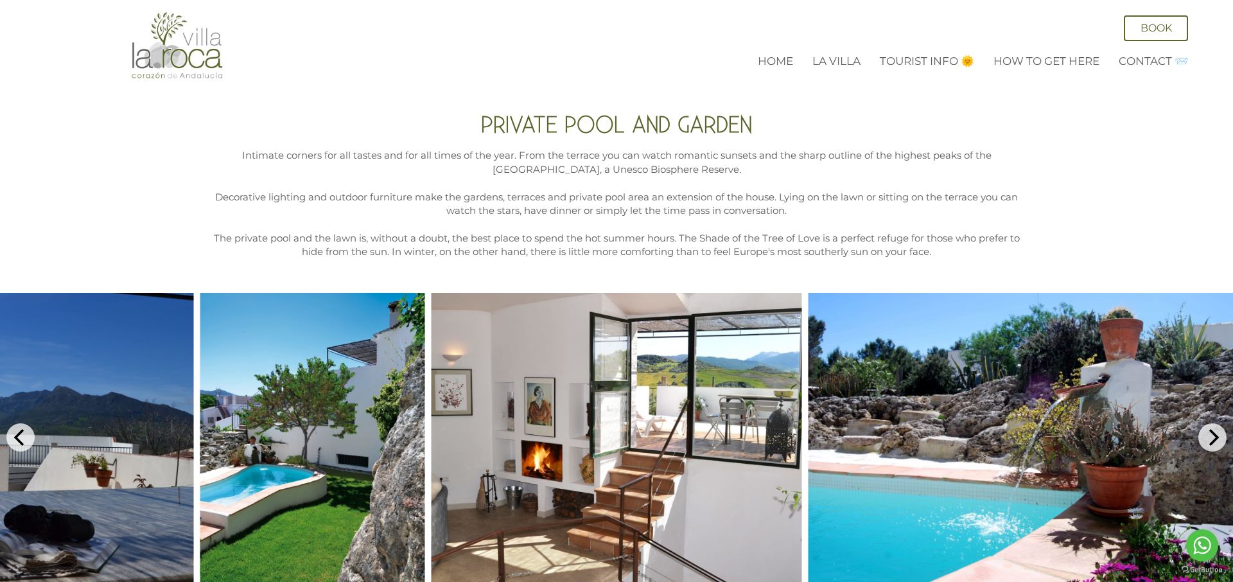
scroll to position [2359, 0]
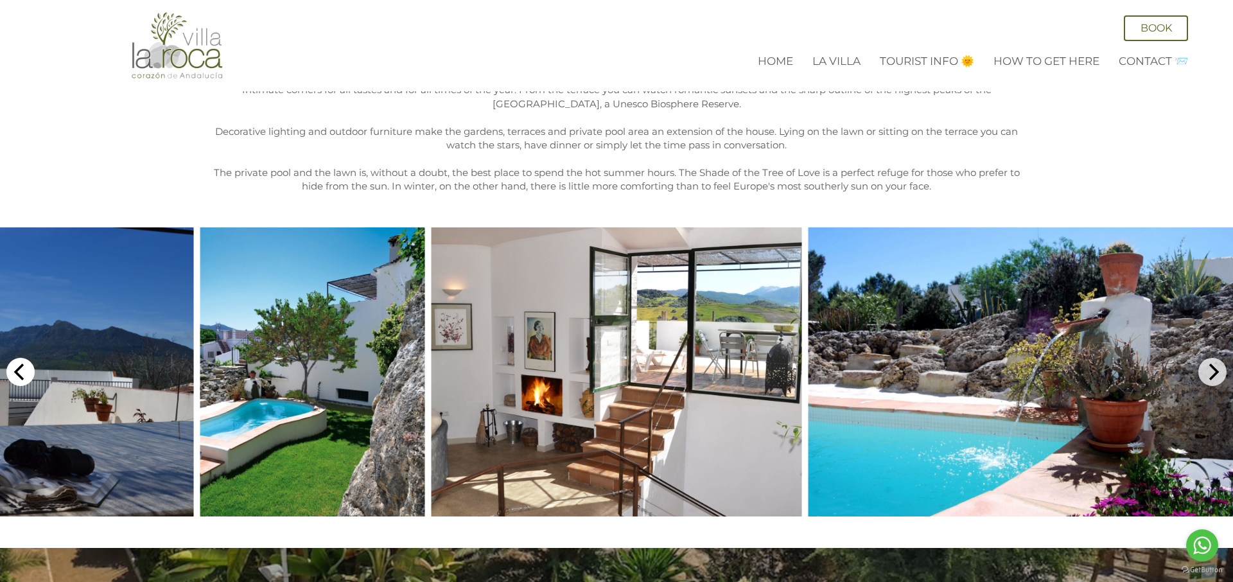
click at [30, 373] on button "Previous" at bounding box center [20, 372] width 28 height 28
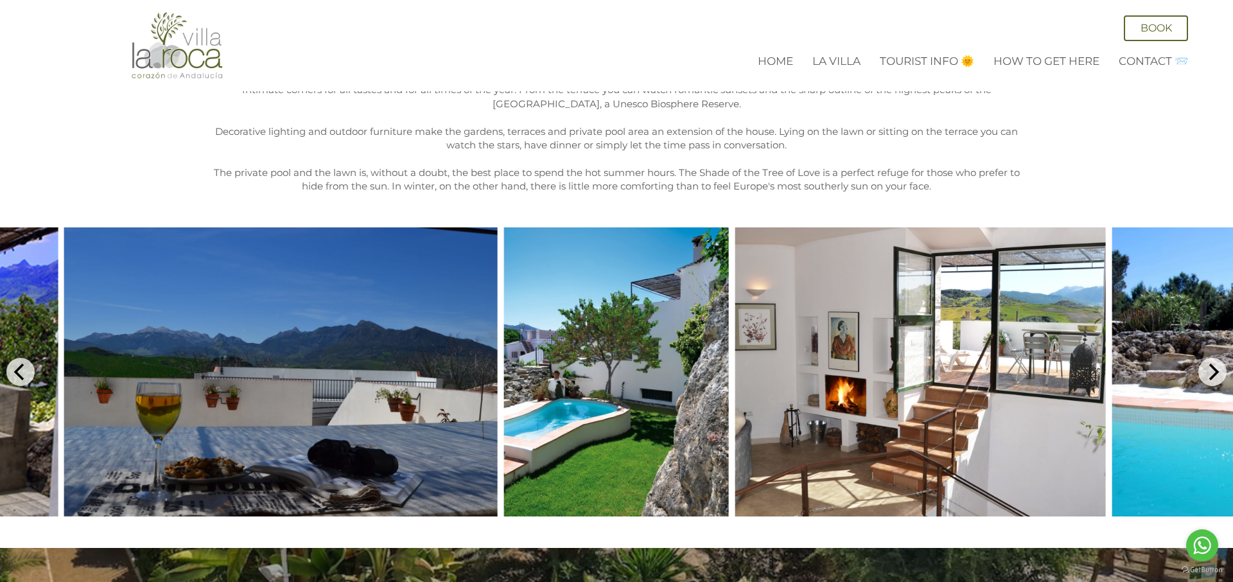
click at [125, 174] on div "Private Pool and Garden Intimate corners for all tastes and for all times of th…" at bounding box center [616, 122] width 1233 height 184
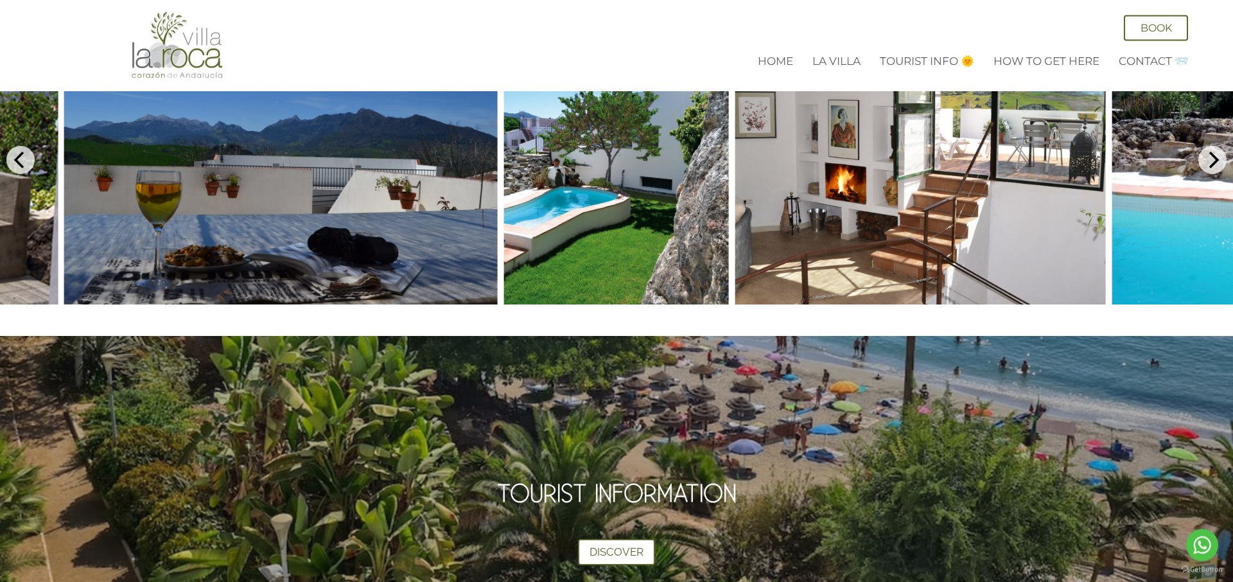
scroll to position [2490, 0]
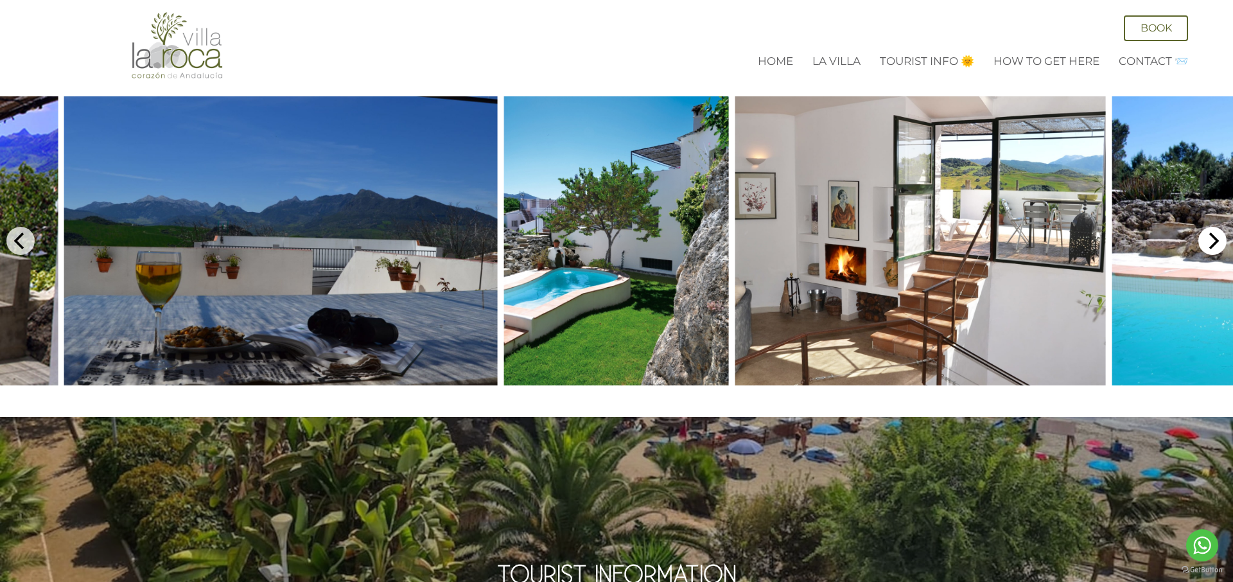
click at [1216, 233] on icon "Next" at bounding box center [1212, 241] width 17 height 17
